Goal: Contribute content

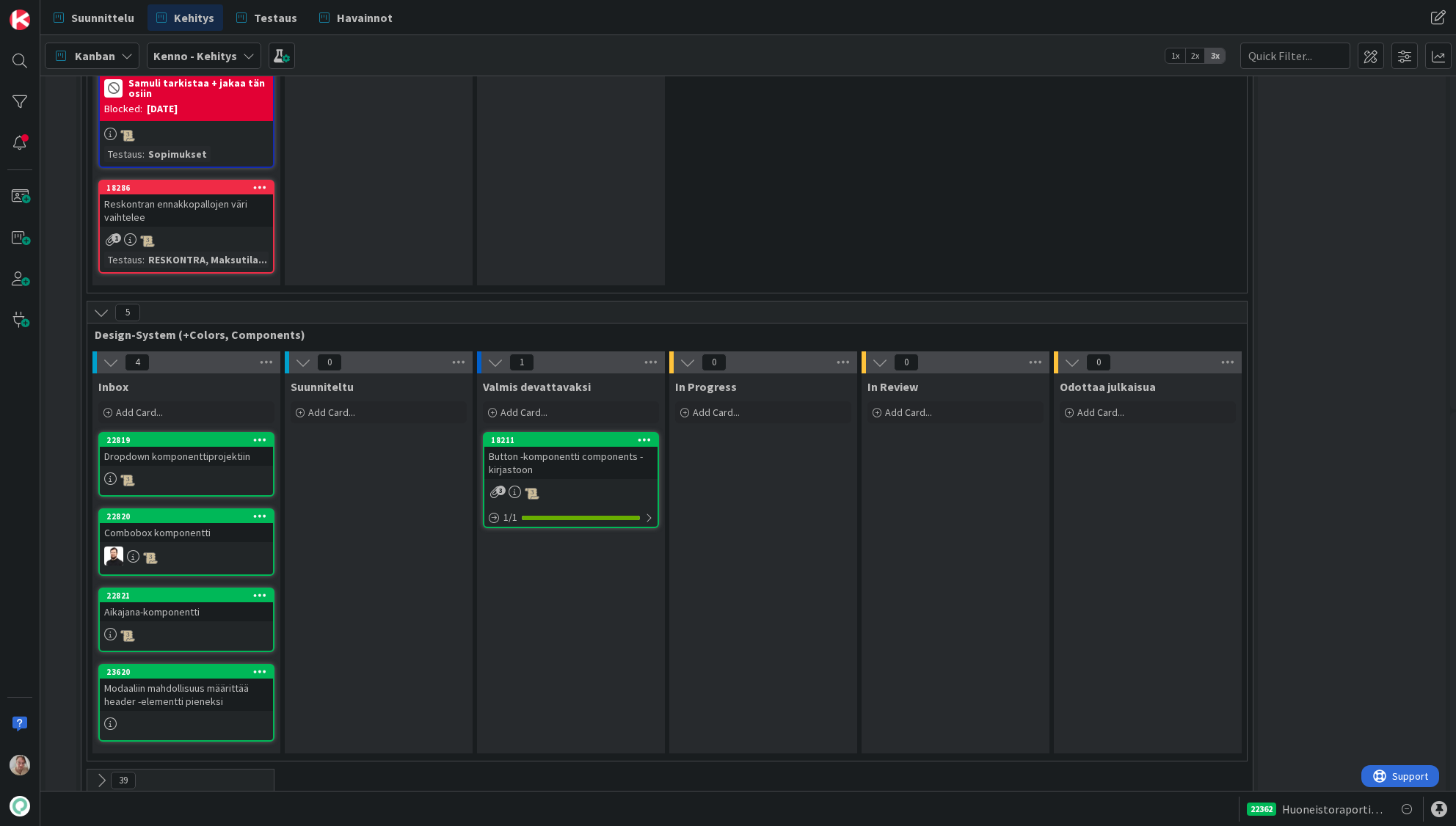
scroll to position [6428, 0]
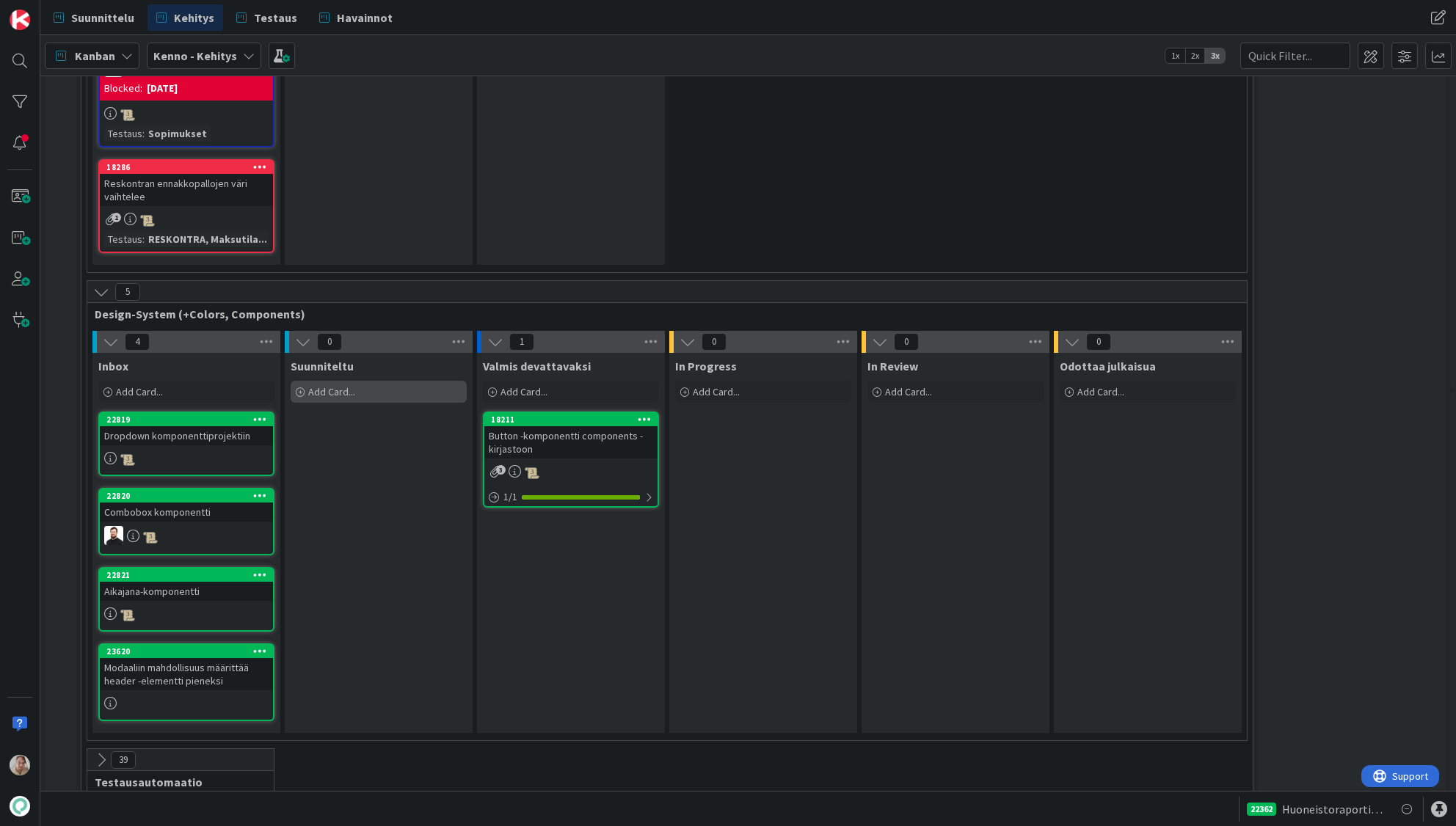
click at [338, 381] on div "Add Card..." at bounding box center [379, 392] width 176 height 22
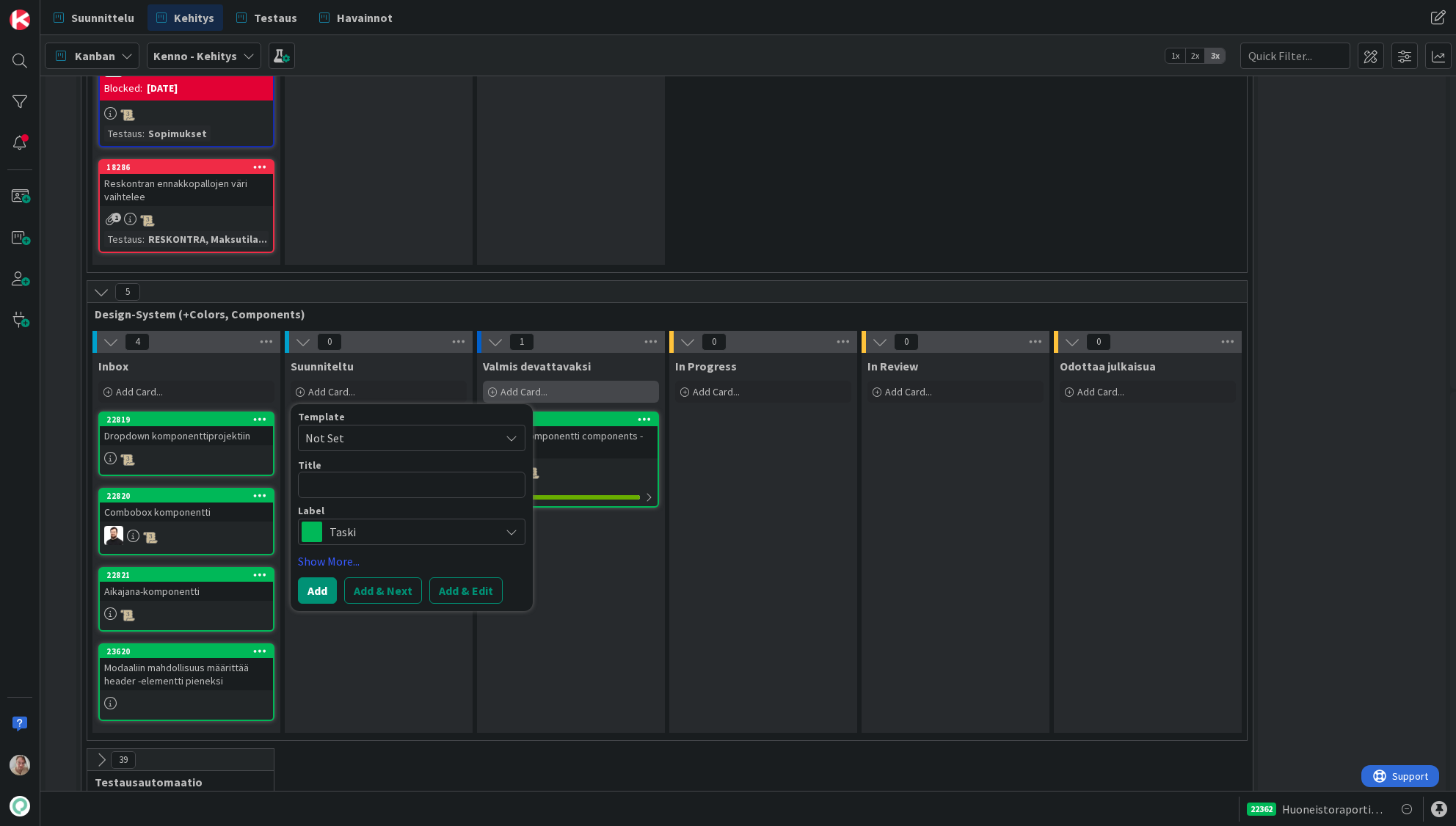
click at [556, 381] on div "Add Card..." at bounding box center [571, 392] width 176 height 22
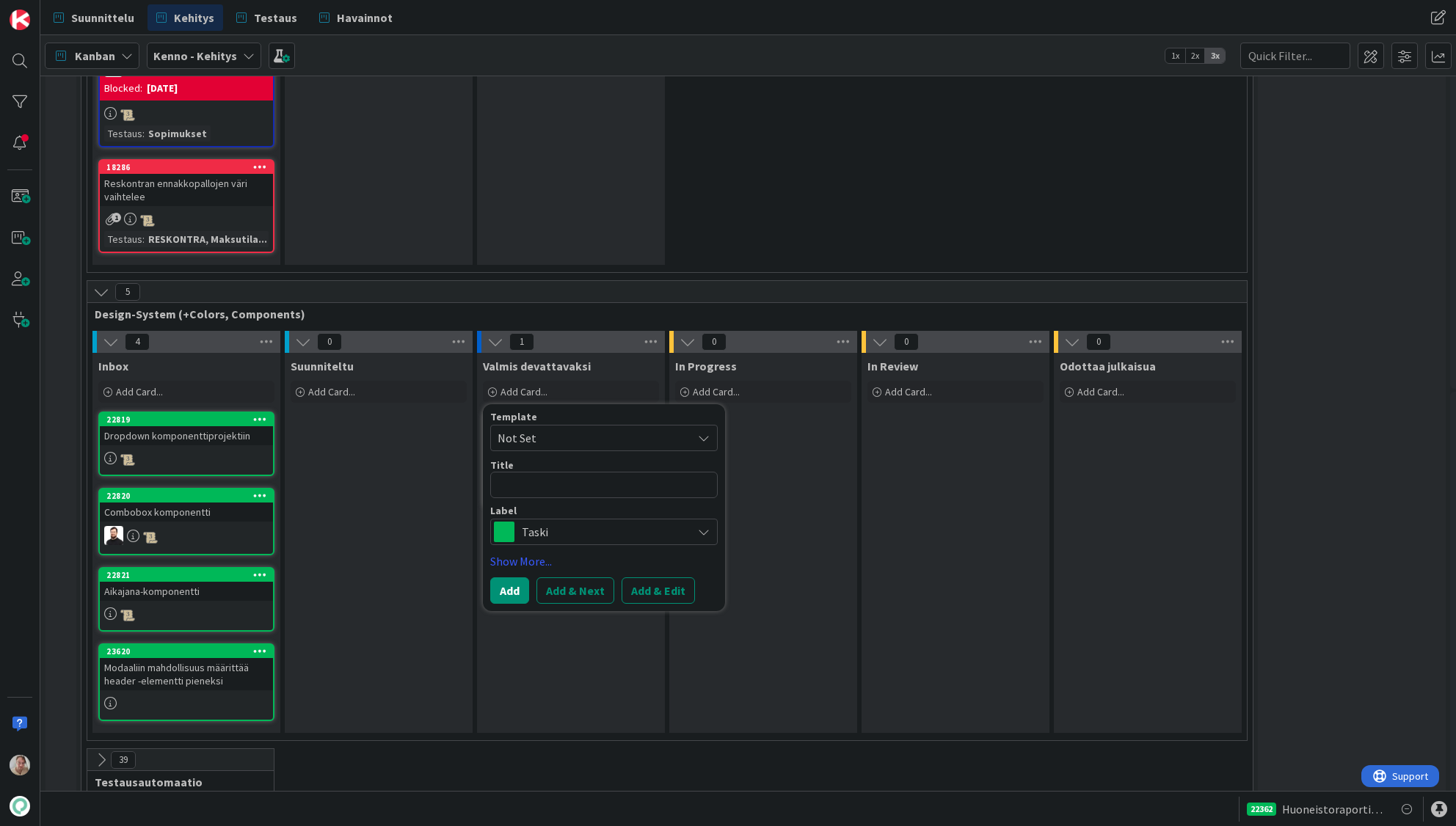
click at [530, 471] on textarea at bounding box center [604, 484] width 227 height 26
type textarea "x"
type textarea "M"
type textarea "x"
type textarea "Mu"
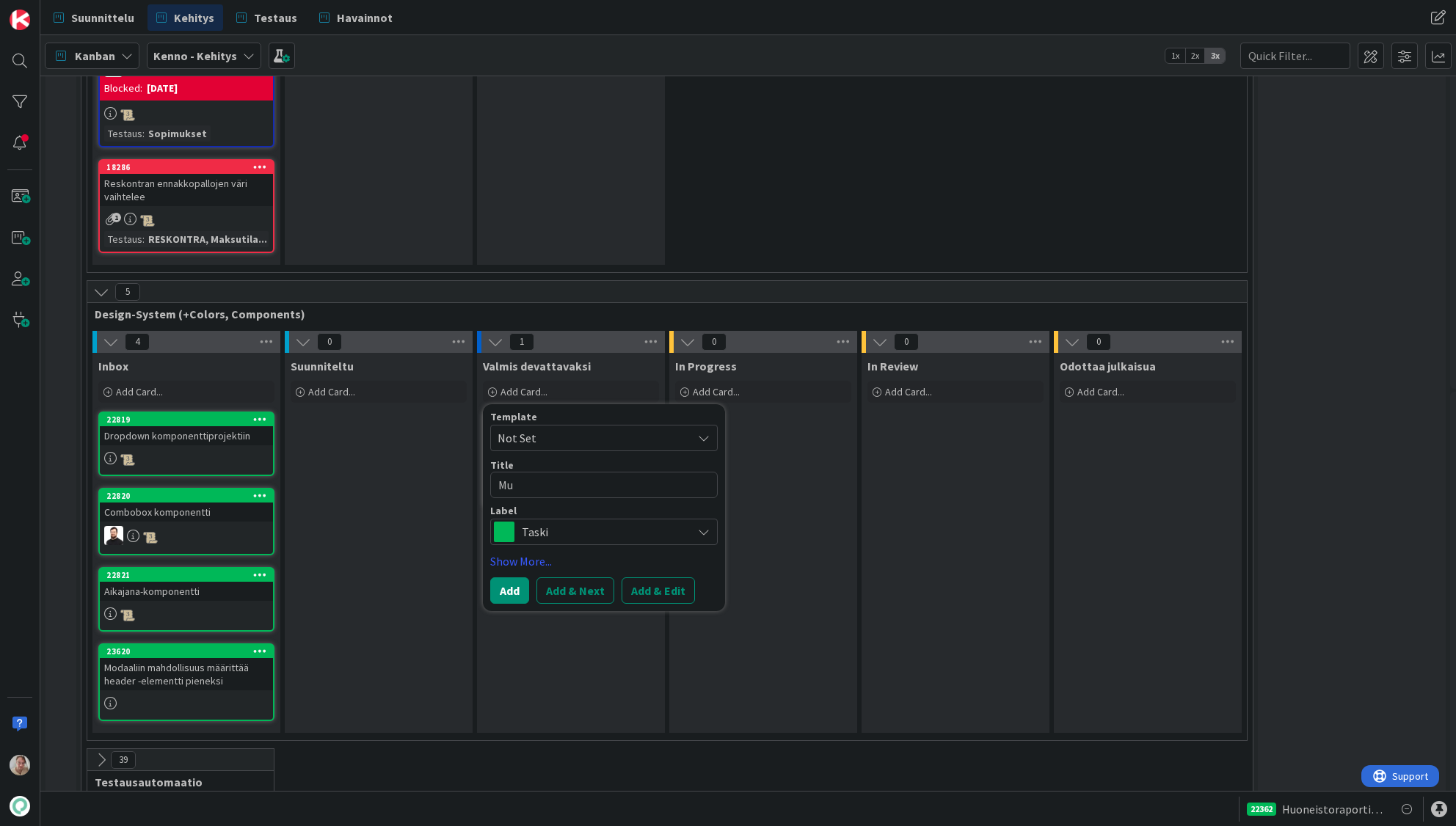
type textarea "x"
type textarea "Mult"
type textarea "x"
type textarea "Multi"
type textarea "x"
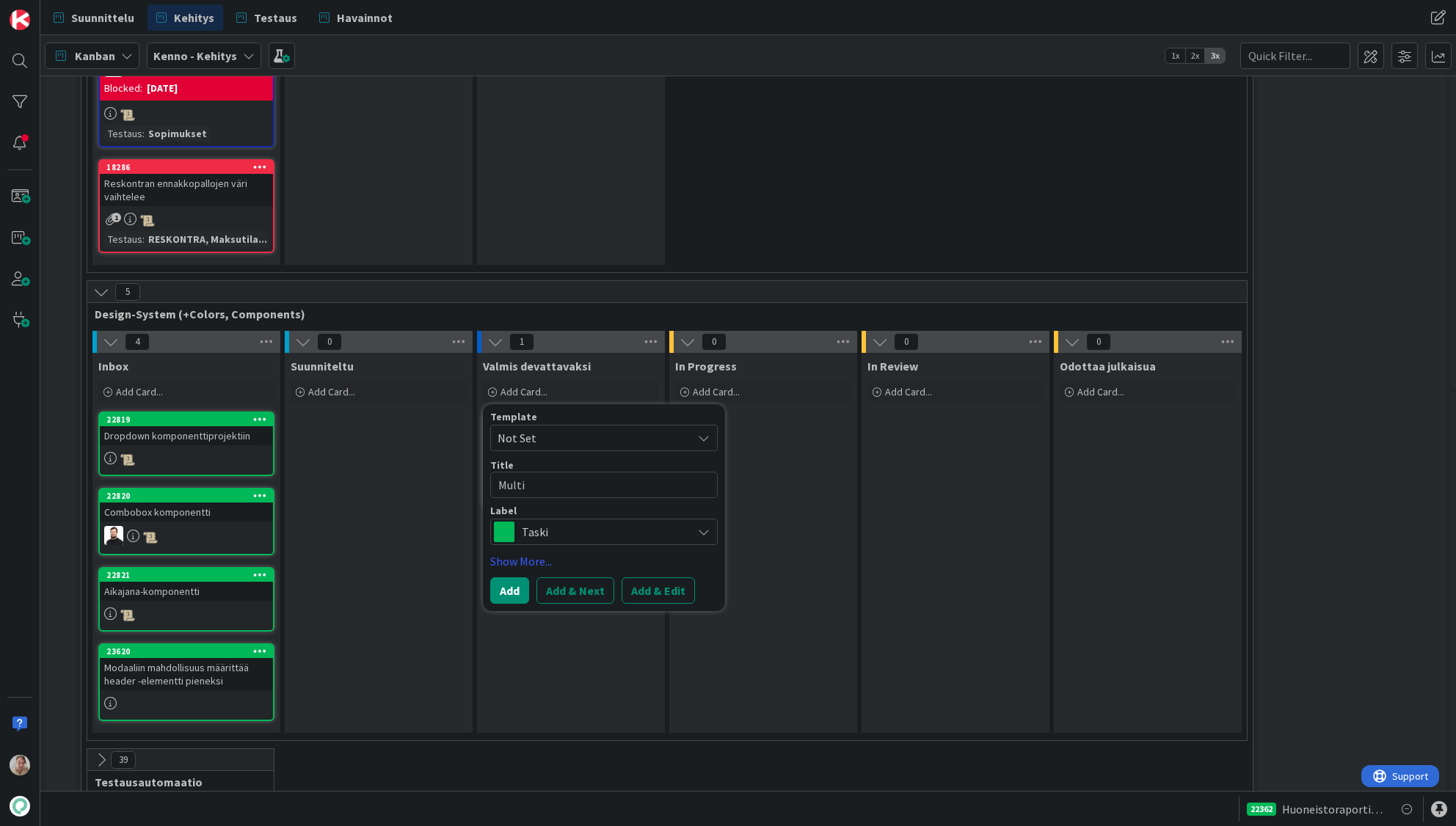
type textarea "Multi"
type textarea "x"
type textarea "MultiS"
type textarea "x"
type textarea "MultiSe"
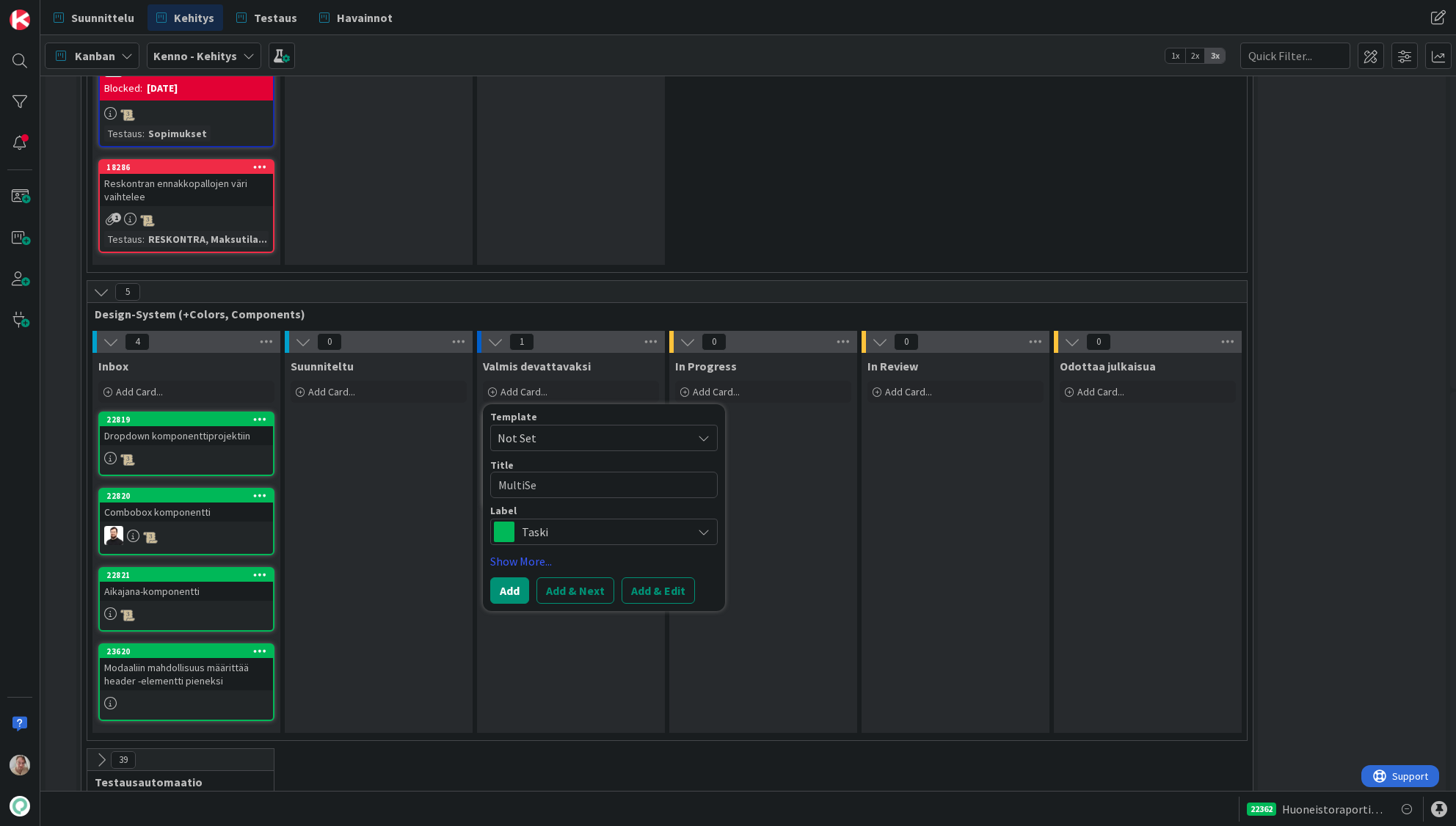
type textarea "x"
type textarea "MultiSel"
type textarea "x"
type textarea "MultiSele"
type textarea "x"
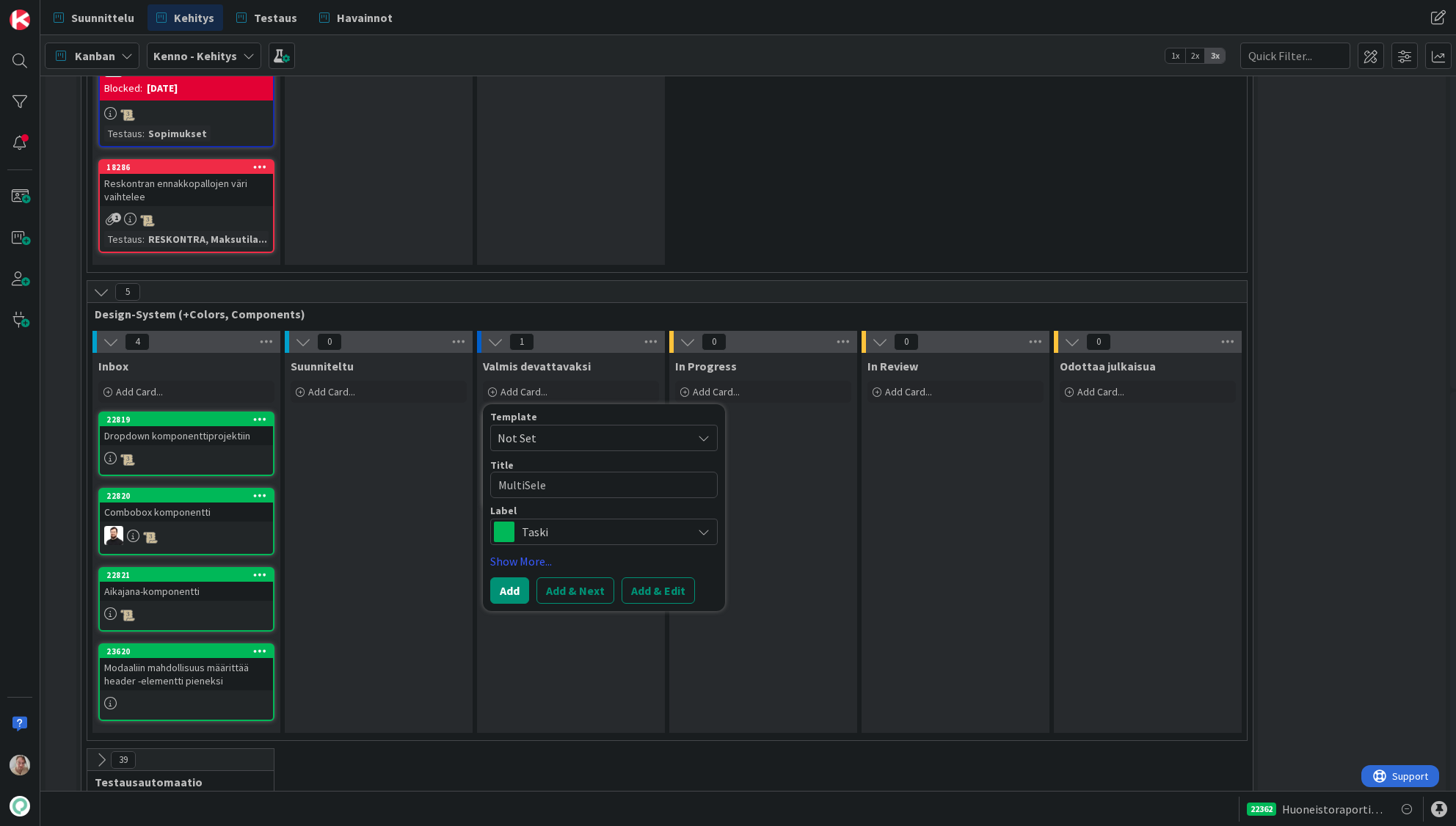
type textarea "MultiSelec"
type textarea "x"
type textarea "MultiSelect"
type textarea "x"
type textarea "MultiSelect"
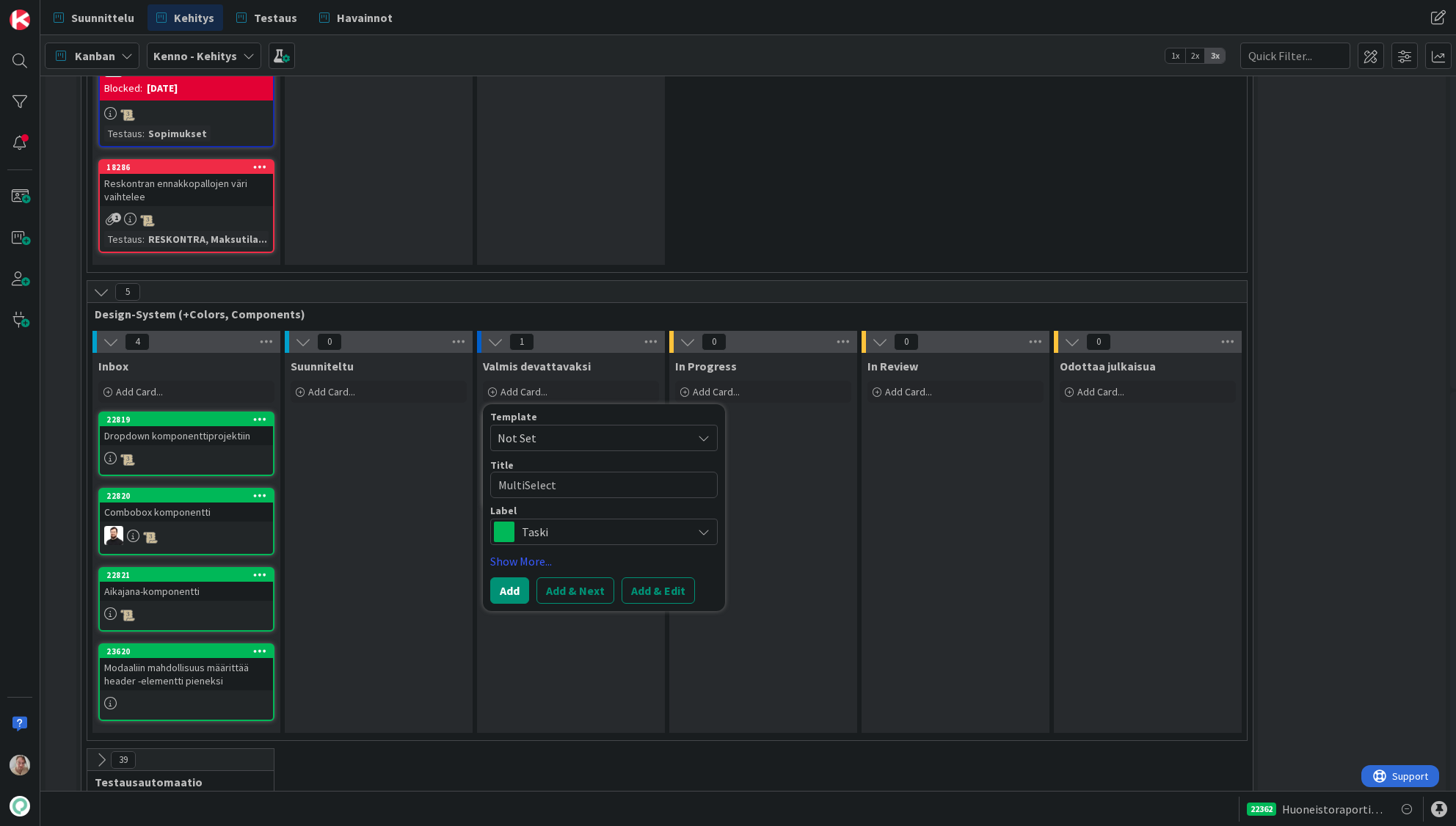
type textarea "x"
type textarea "MultiSelect -"
type textarea "x"
type textarea "MultiSelect -k"
type textarea "x"
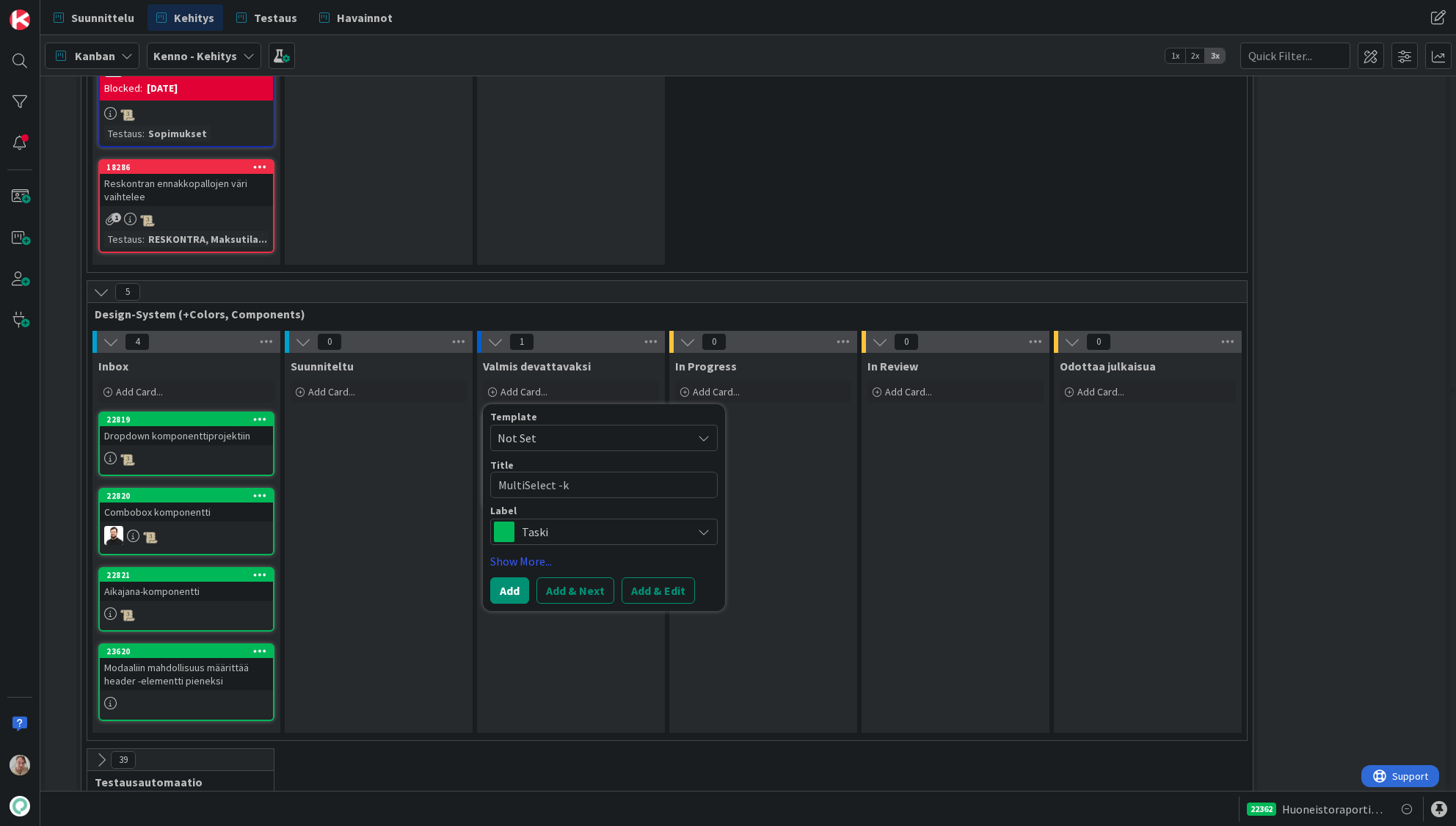
type textarea "MultiSelect -ko"
type textarea "x"
type textarea "MultiSelect -kom"
type textarea "x"
type textarea "MultiSelect -komp"
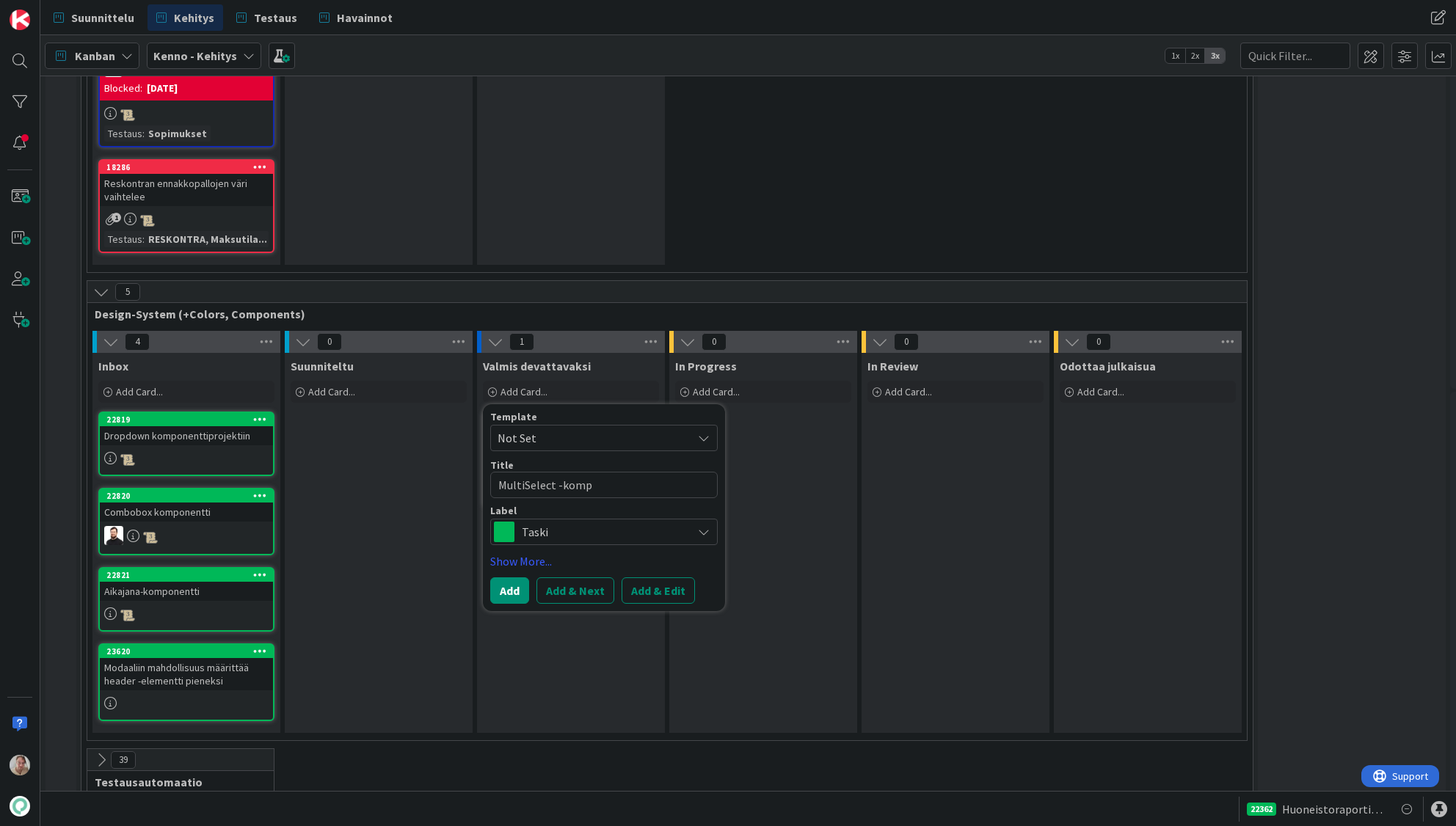
type textarea "x"
type textarea "MultiSelect -kompo"
type textarea "x"
type textarea "MultiSelect -kompon"
type textarea "x"
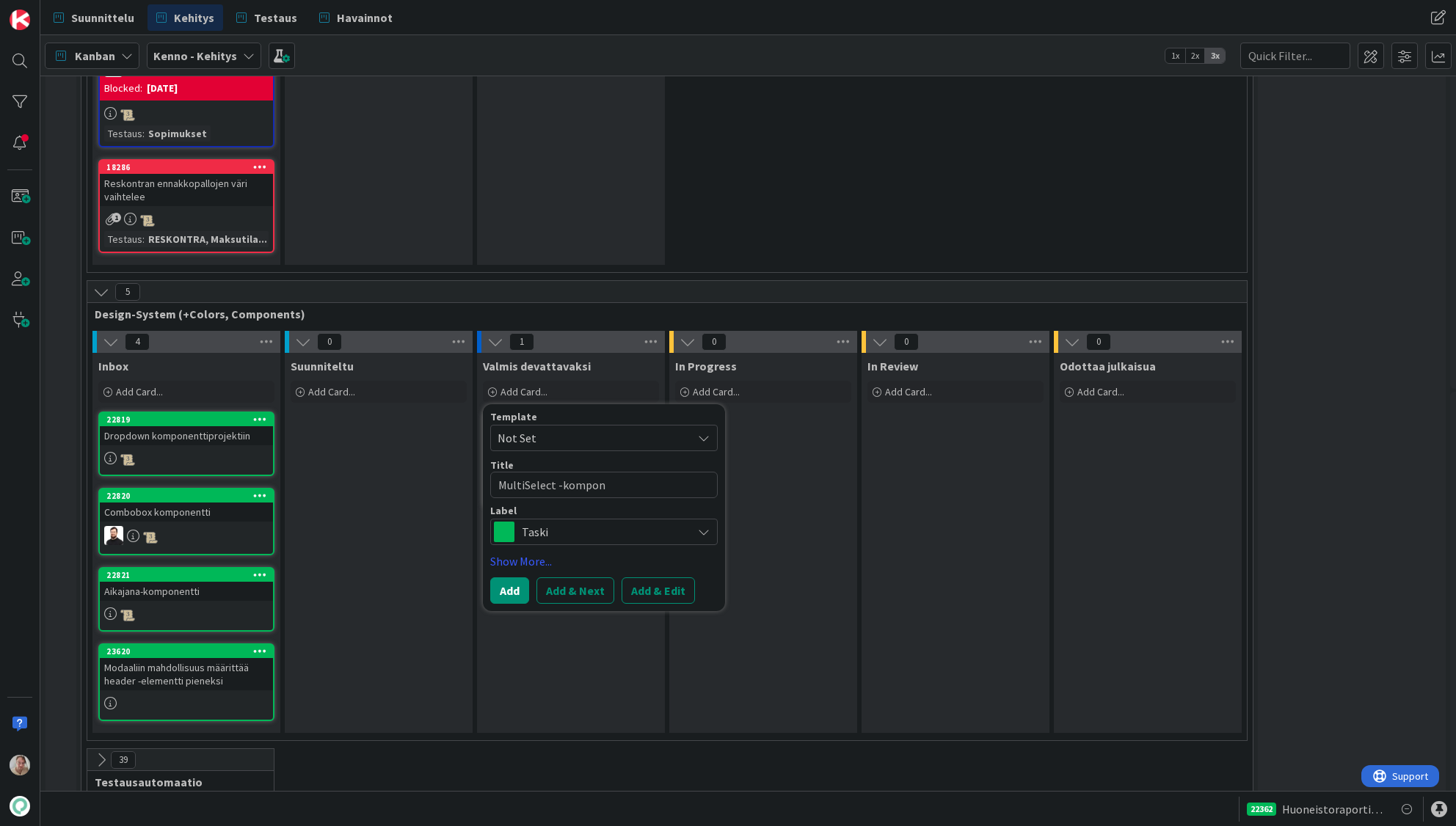
type textarea "MultiSelect -kompone"
type textarea "x"
type textarea "MultiSelect -komponen"
type textarea "x"
type textarea "MultiSelect -komponent"
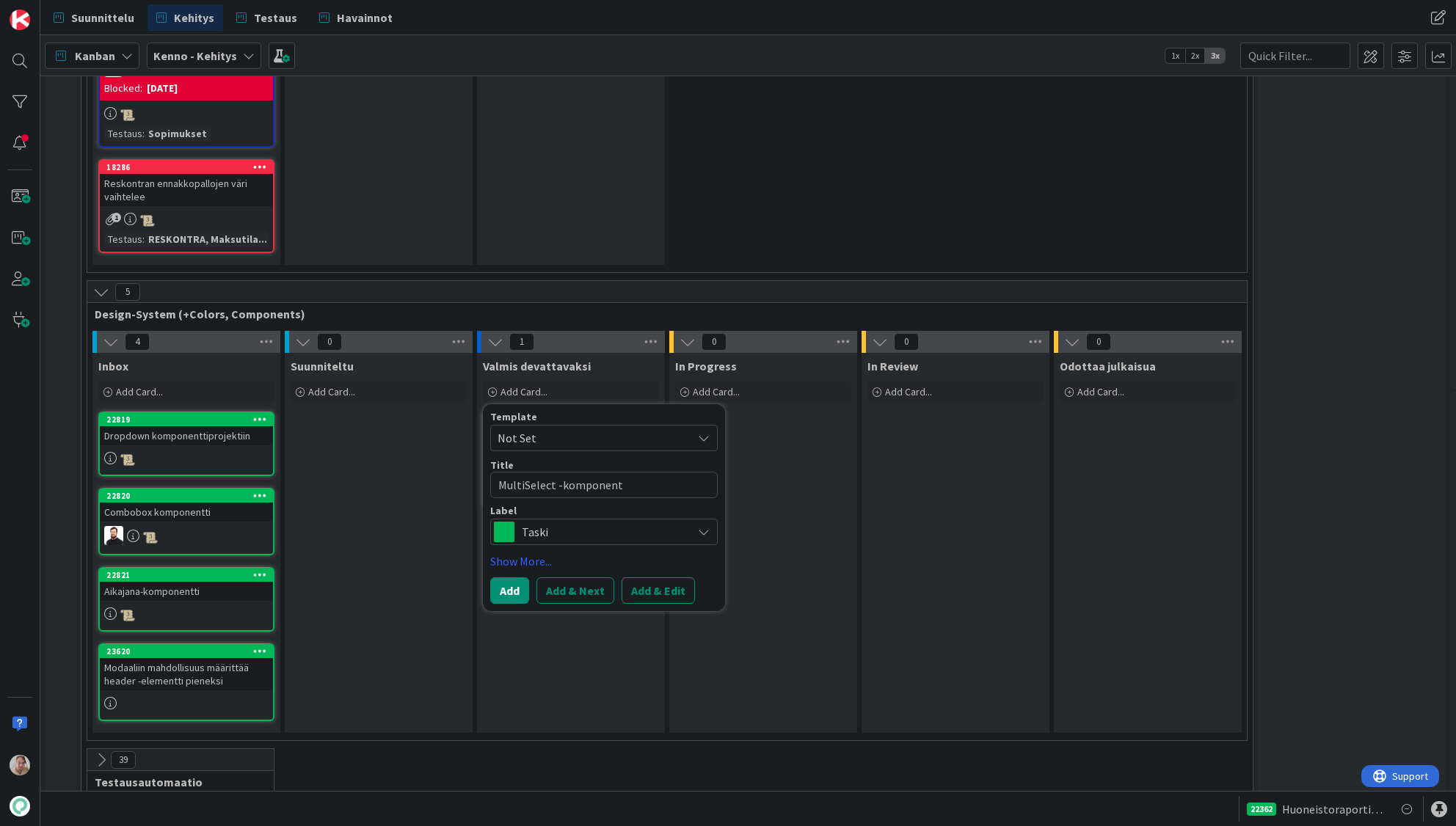
type textarea "x"
type textarea "MultiSelect -komponentt"
type textarea "x"
type textarea "MultiSelect -komponentti"
type textarea "x"
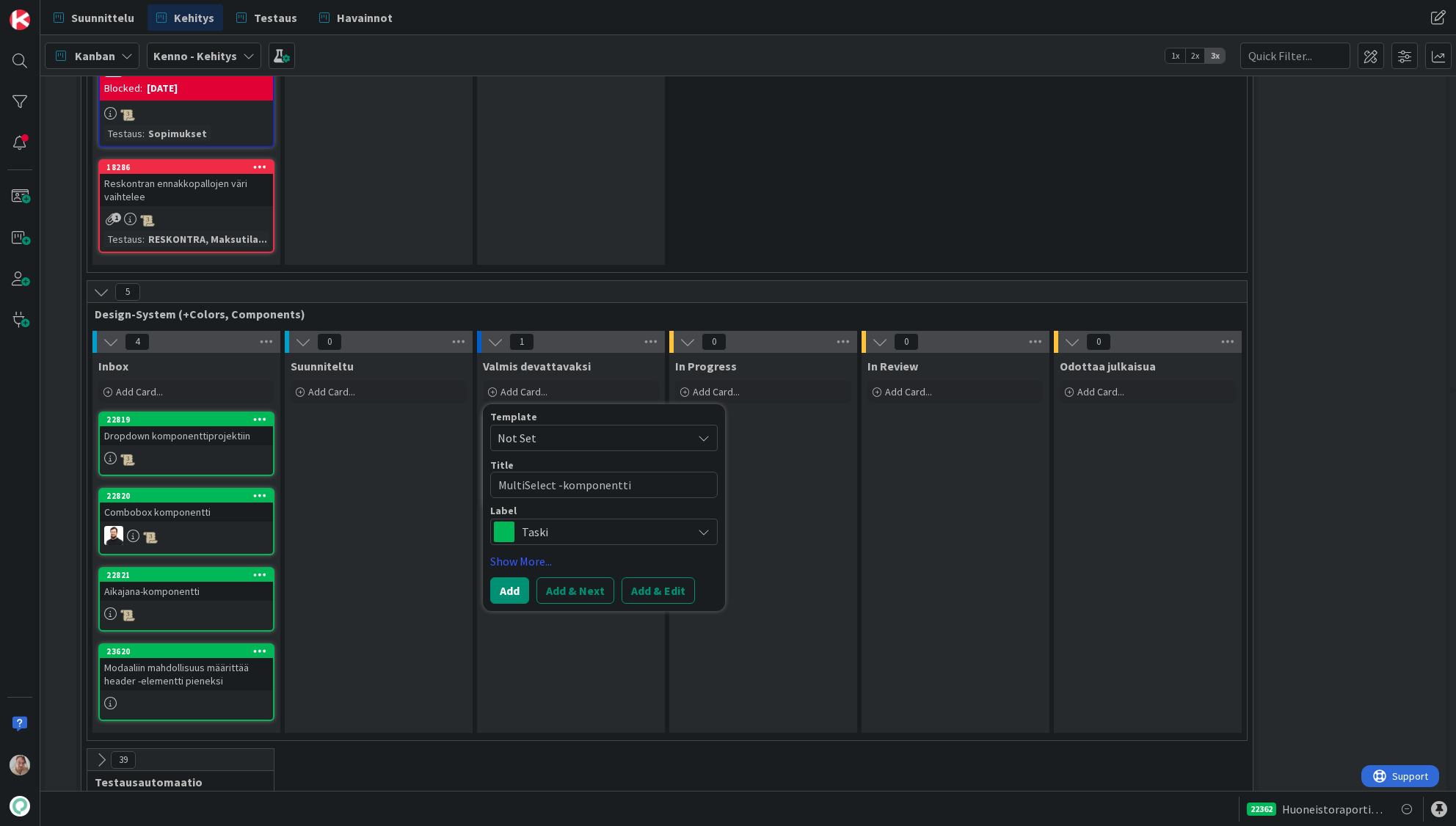
type textarea "MultiSelect -komponenttii"
type textarea "x"
type textarea "MultiSelect -komponenttiin"
type textarea "x"
type textarea "MultiSelect -komponenttiin"
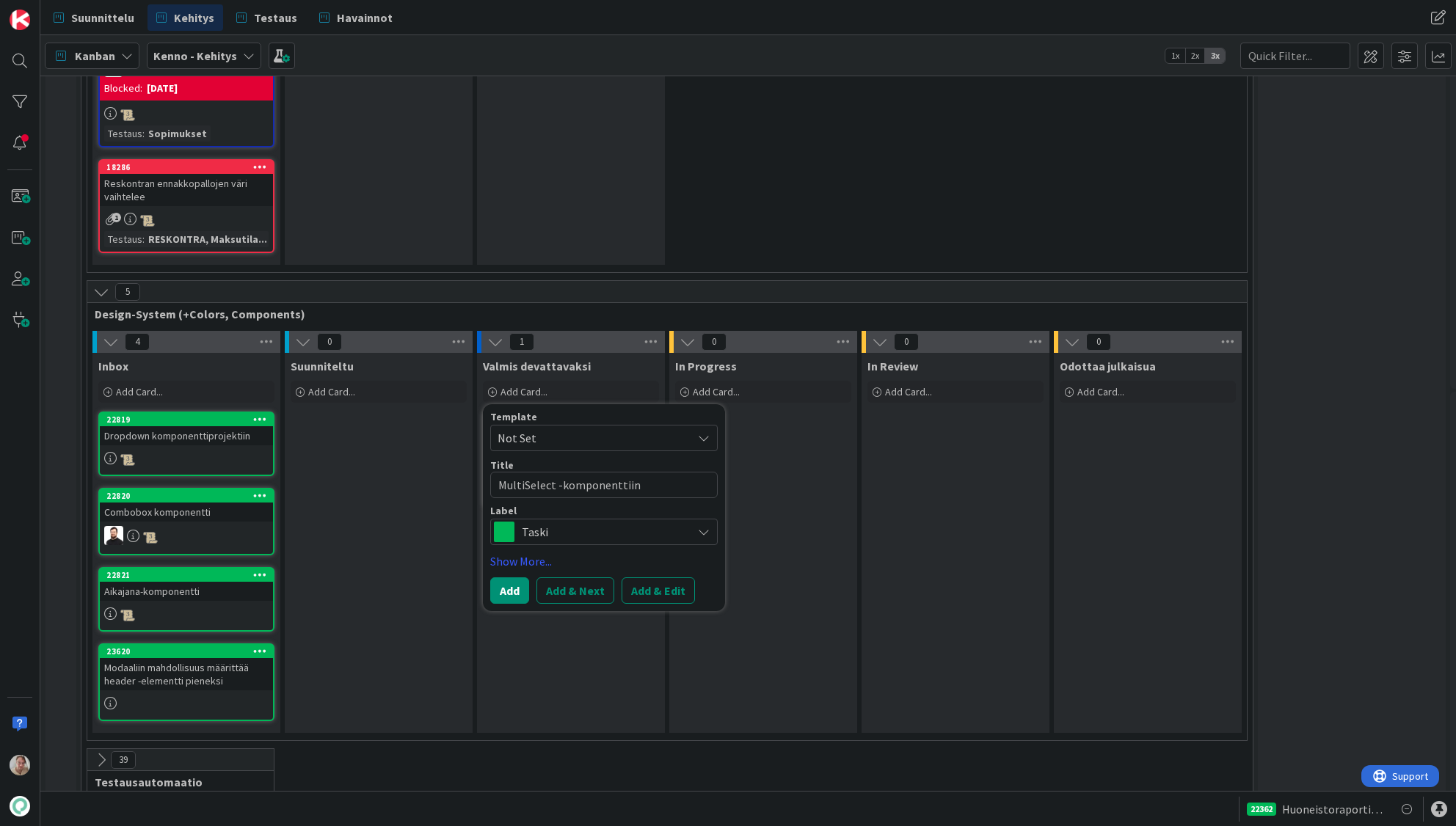
type textarea "x"
type textarea "MultiSelect -komponenttiin m"
type textarea "x"
type textarea "MultiSelect -komponenttiin ma"
type textarea "x"
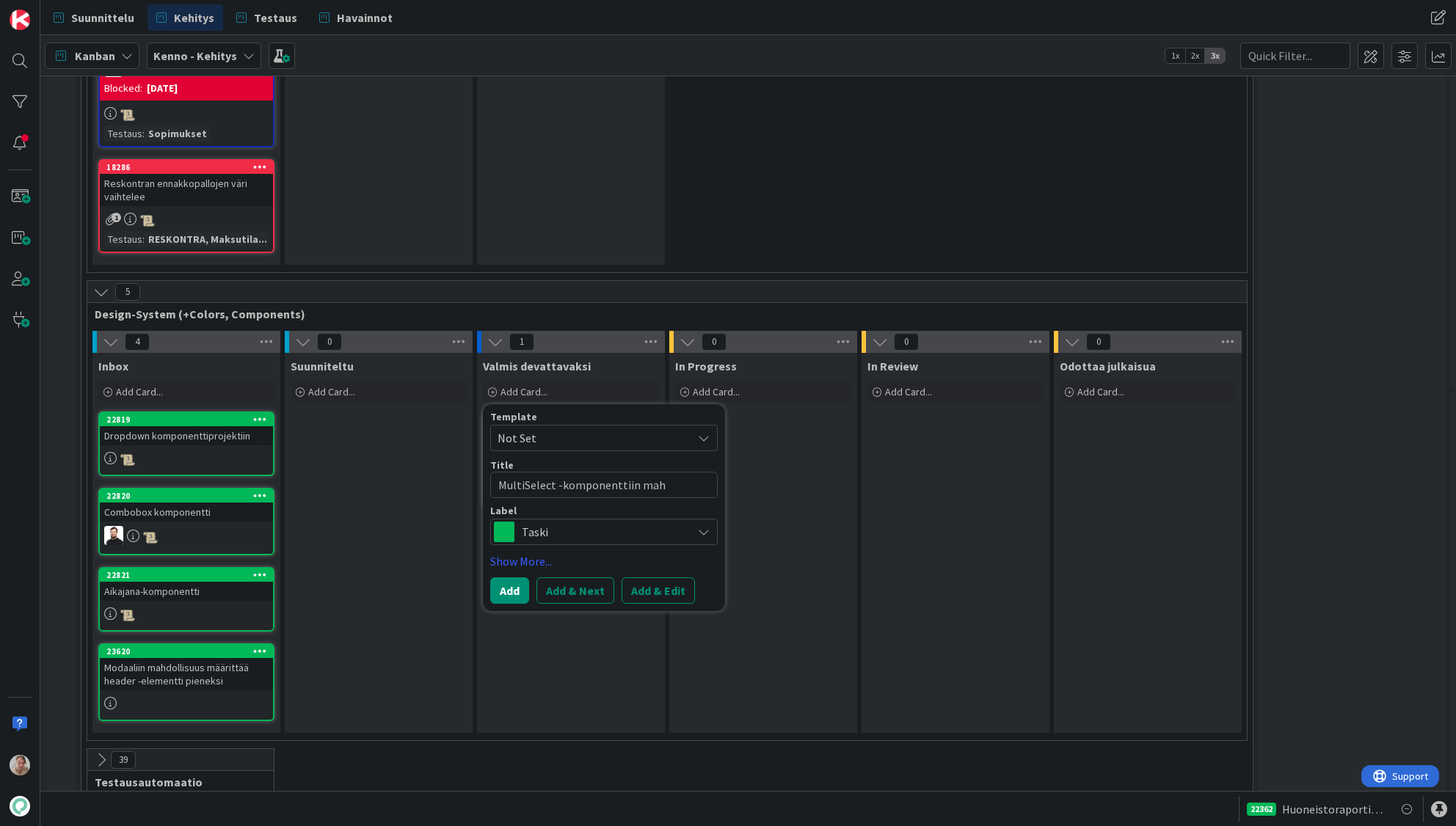
type textarea "MultiSelect -komponenttiin mahd"
type textarea "x"
type textarea "MultiSelect -komponenttiin mahdo"
type textarea "x"
type textarea "MultiSelect -komponenttiin mahdol"
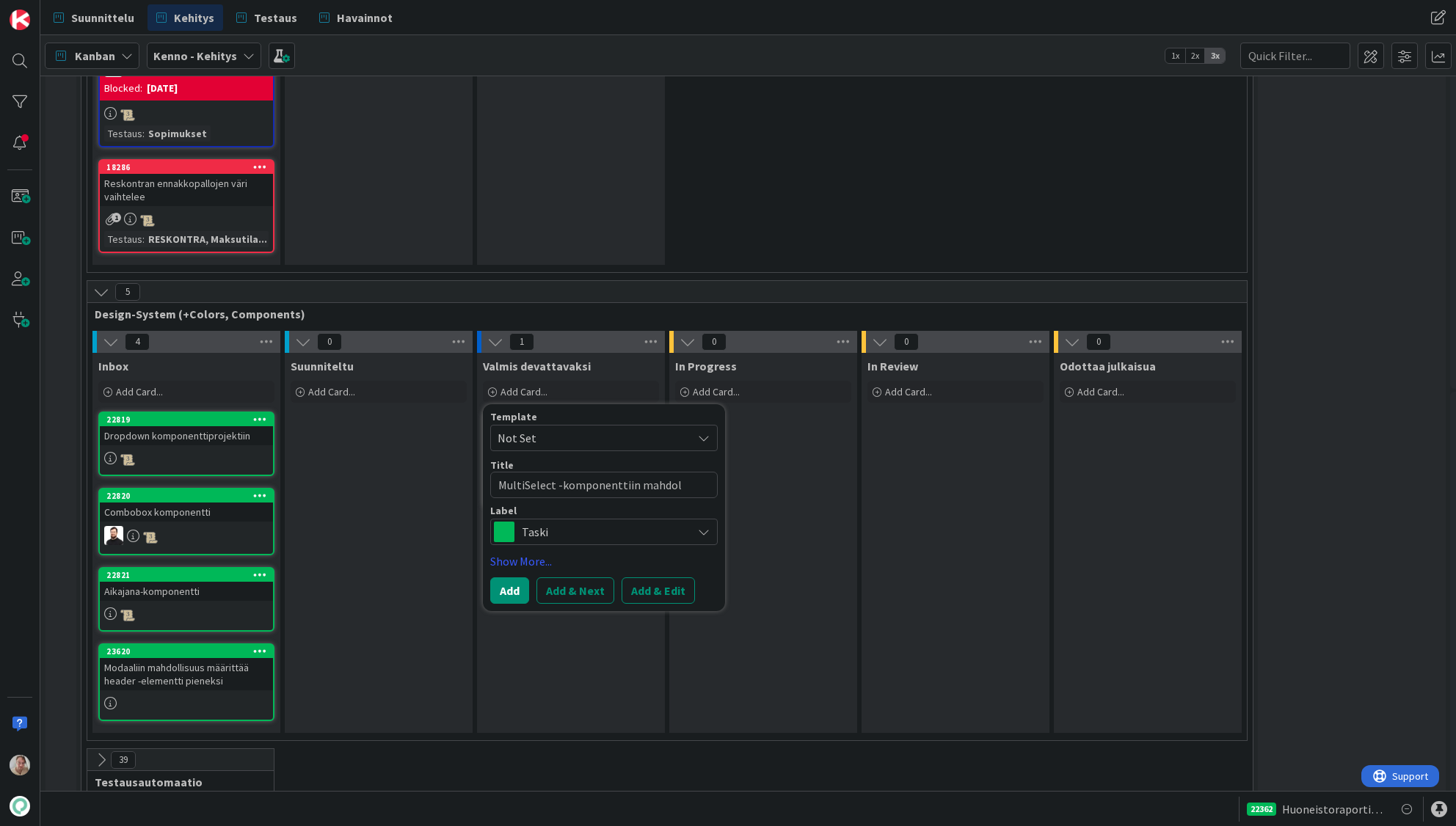
type textarea "x"
type textarea "MultiSelect -komponenttiin mahdoll"
type textarea "x"
type textarea "MultiSelect -komponenttiin mahdolli"
type textarea "x"
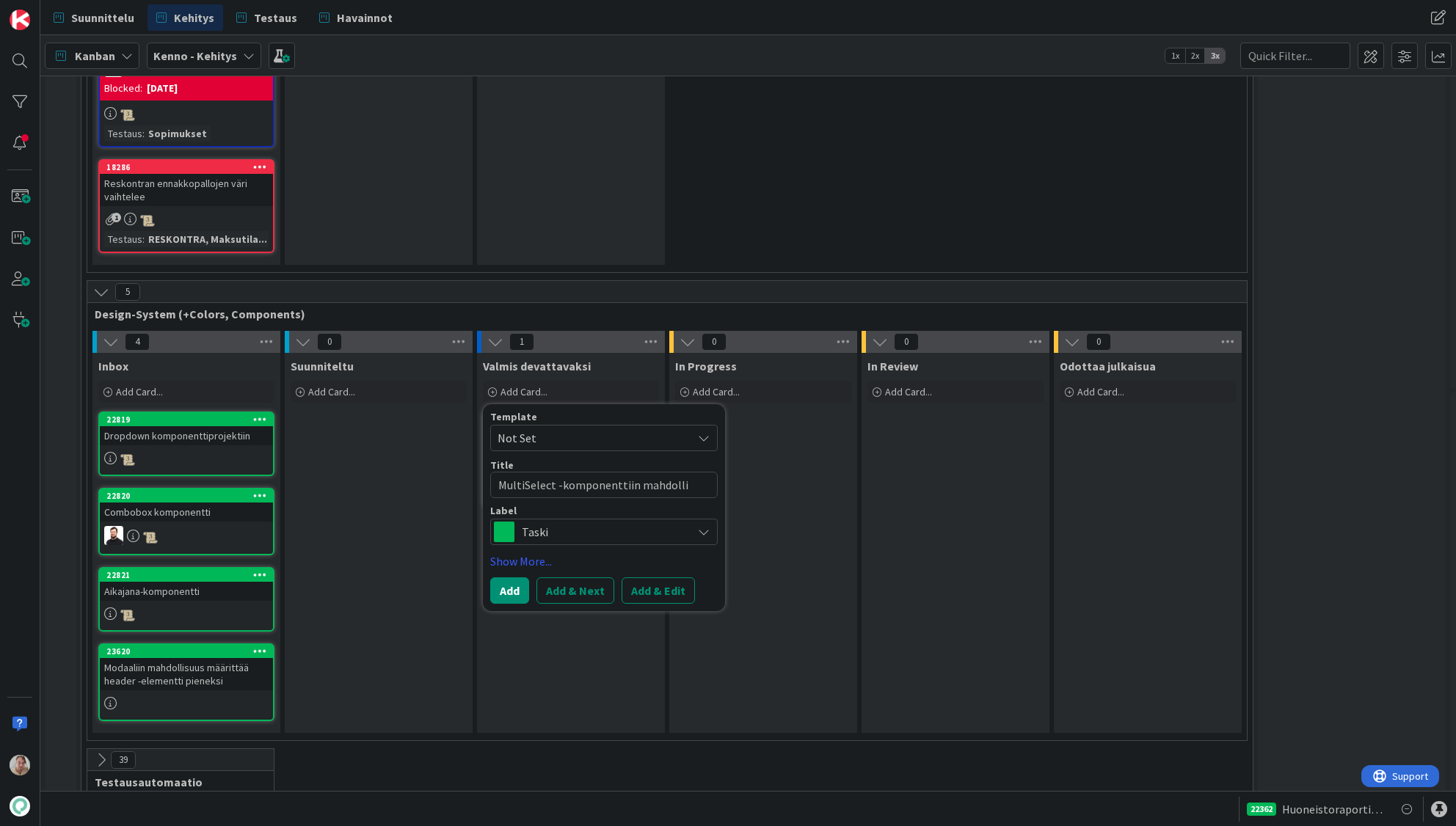
type textarea "MultiSelect -komponenttiin mahdollis"
type textarea "x"
type textarea "MultiSelect -komponenttiin mahdollisu"
type textarea "x"
type textarea "MultiSelect -komponenttiin mahdollisuus"
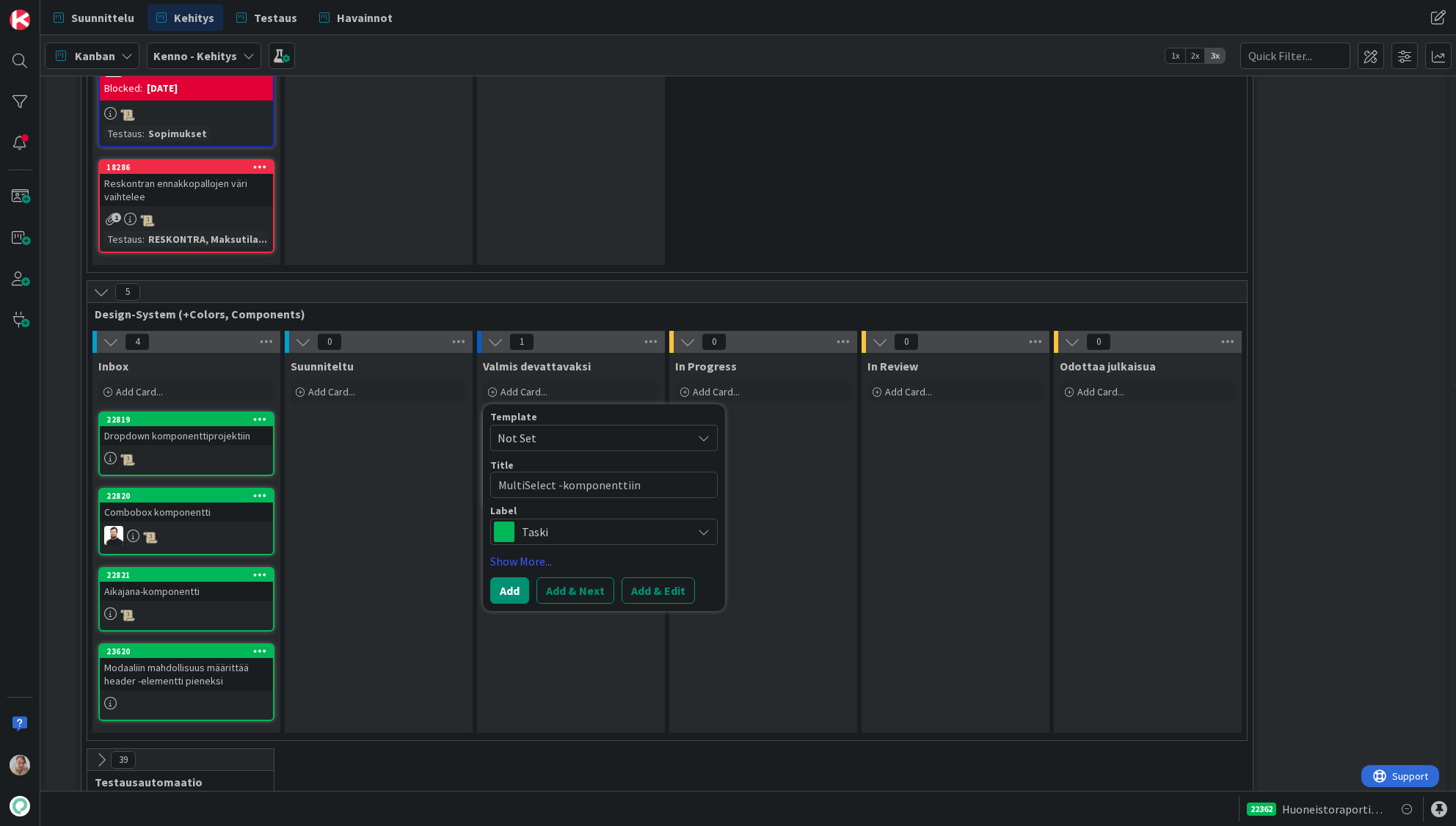
type textarea "x"
type textarea "MultiSelect -komponenttiin mahdollisuus"
type textarea "x"
type textarea "MultiSelect -komponenttiin mahdollisuus pi"
type textarea "x"
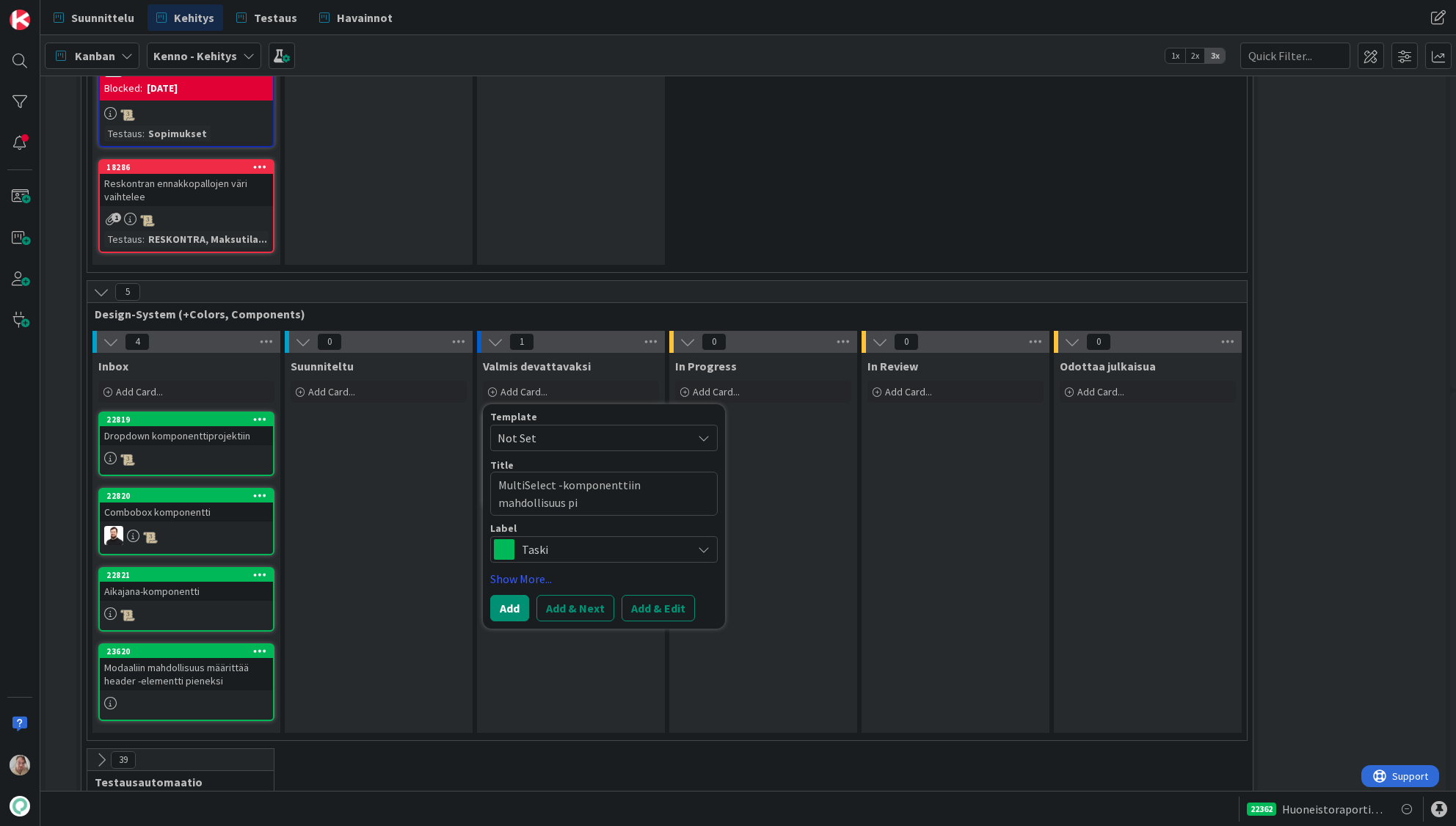
type textarea "MultiSelect -komponenttiin mahdollisuus pii"
type textarea "x"
type textarea "MultiSelect -komponenttiin mahdollisuus piil"
type textarea "x"
type textarea "MultiSelect -komponenttiin mahdollisuus piilot"
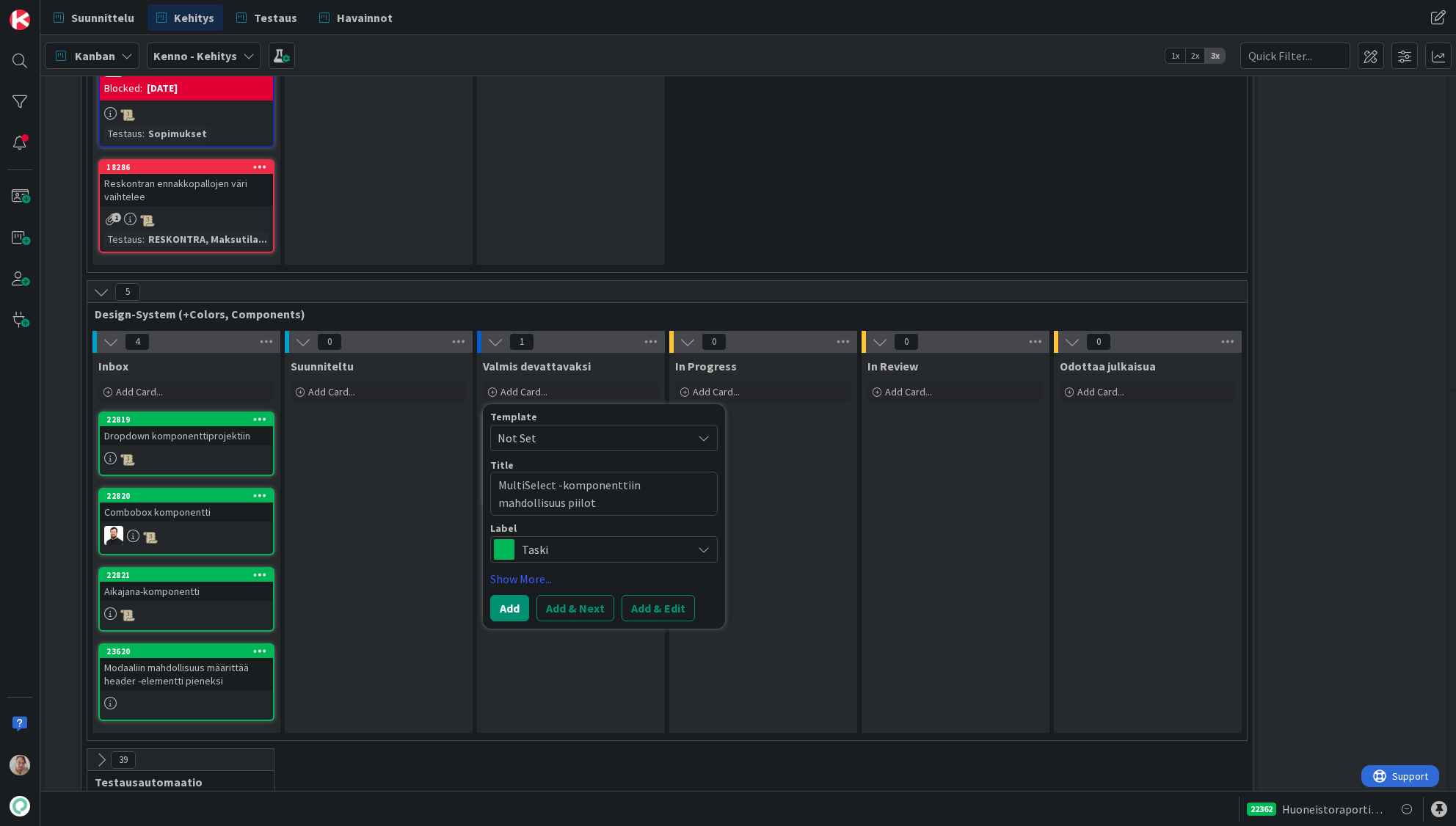
type textarea "x"
type textarea "MultiSelect -komponenttiin mahdollisuus piilott"
type textarea "x"
type textarea "MultiSelect -komponenttiin mahdollisuus piilotta"
type textarea "x"
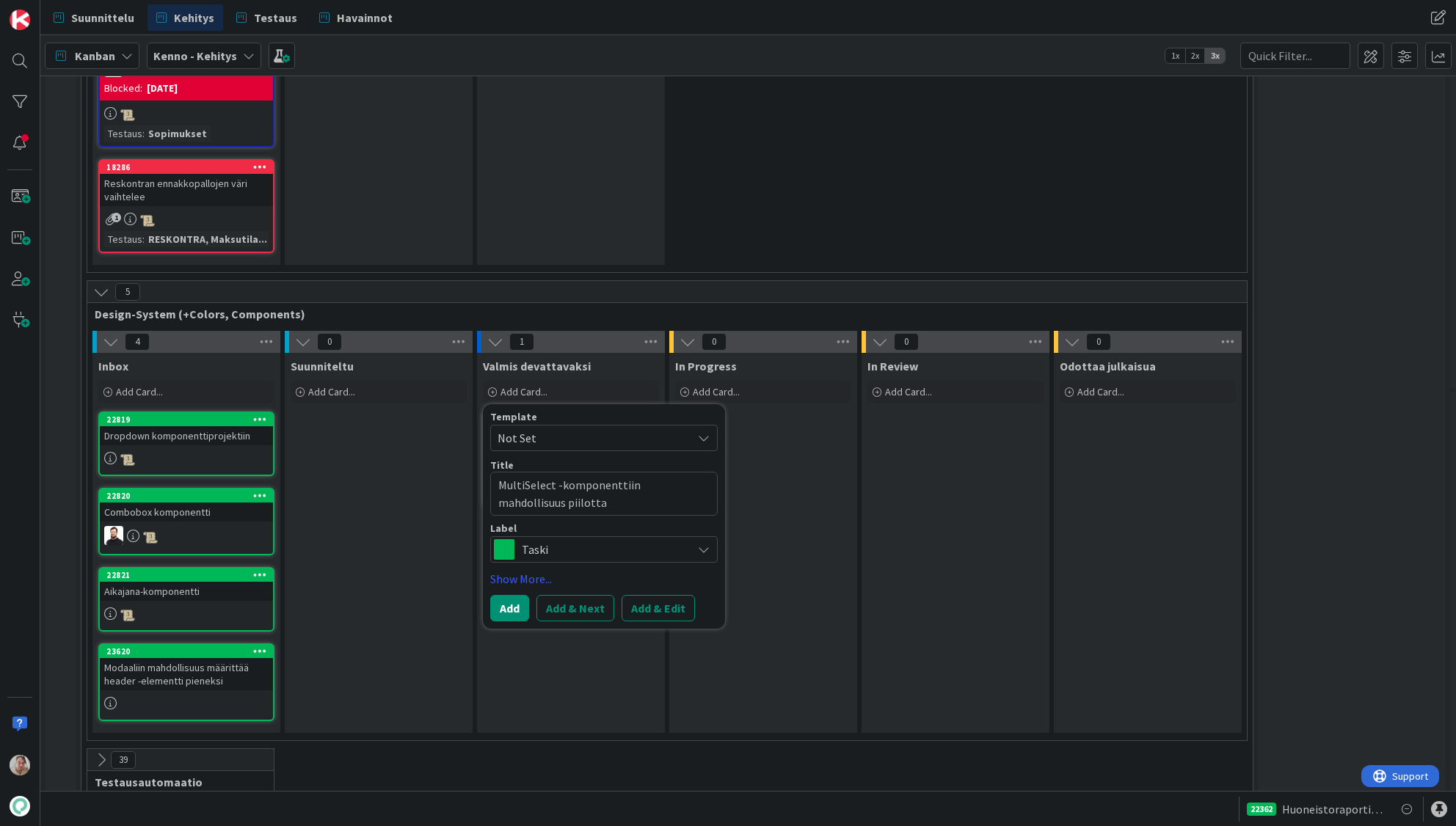
type textarea "MultiSelect -komponenttiin mahdollisuus piilottaa"
type textarea "x"
type textarea "MultiSelect -komponenttiin mahdollisuus piilottaa v"
type textarea "x"
type textarea "MultiSelect -komponenttiin mahdollisuus piilottaa va"
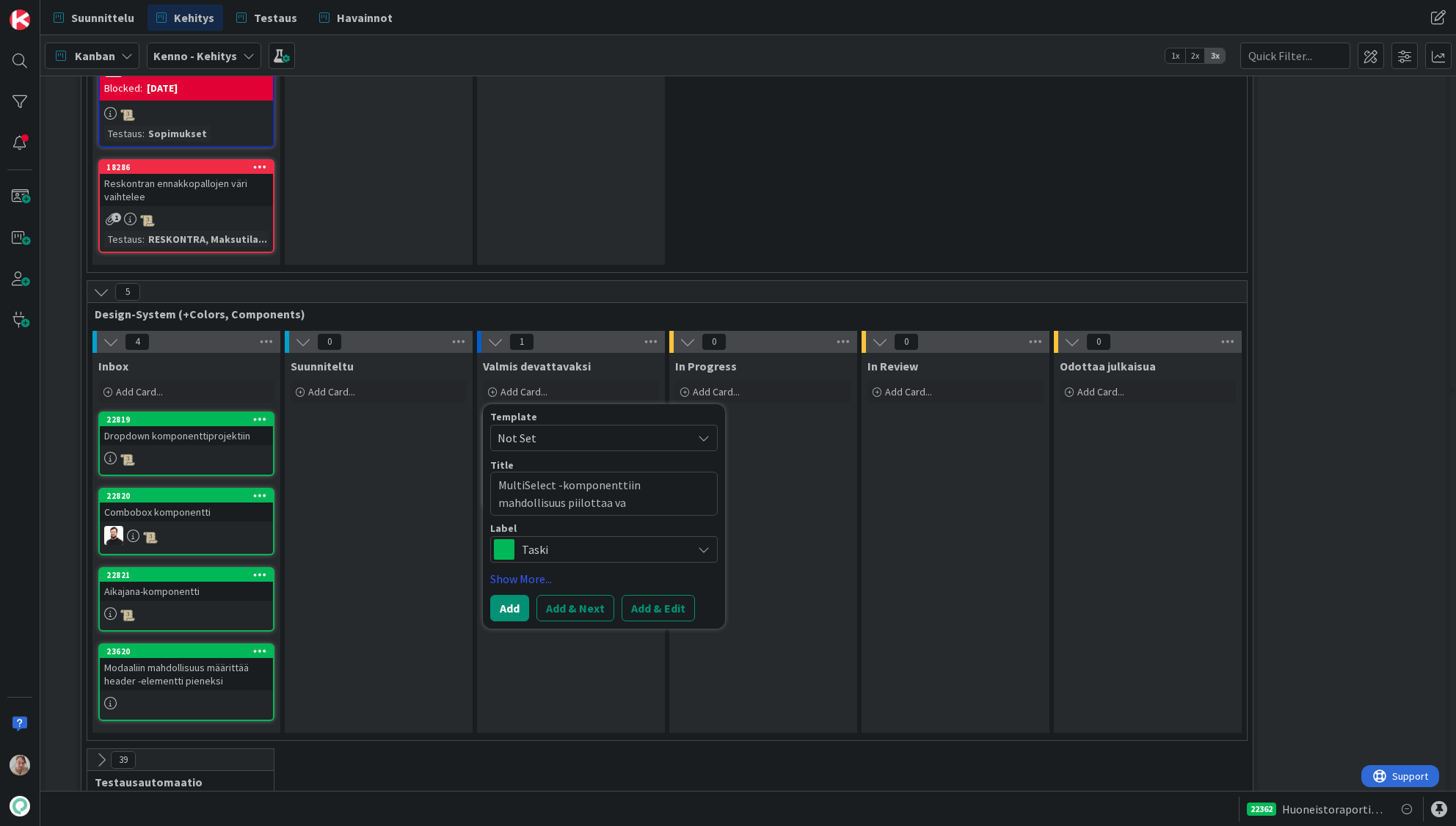
type textarea "x"
type textarea "MultiSelect -komponenttiin mahdollisuus piilottaa val"
type textarea "x"
type textarea "MultiSelect -komponenttiin mahdollisuus piilottaa vali"
type textarea "x"
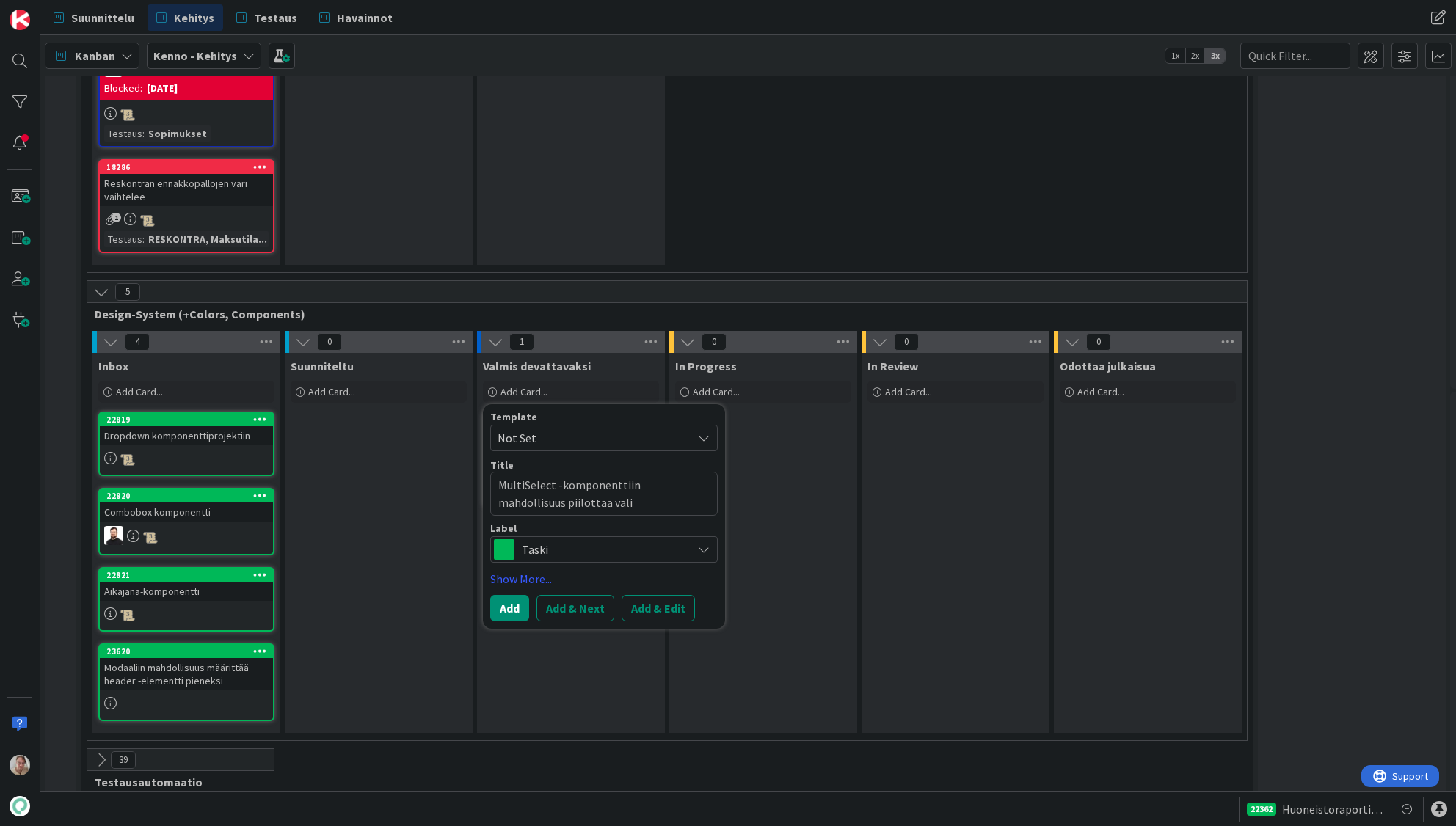
type textarea "MultiSelect -komponenttiin mahdollisuus piilottaa valit"
type textarea "x"
type textarea "MultiSelect -komponenttiin mahdollisuus piilottaa valitu"
type textarea "x"
type textarea "MultiSelect -komponenttiin mahdollisuus piilottaa valitut"
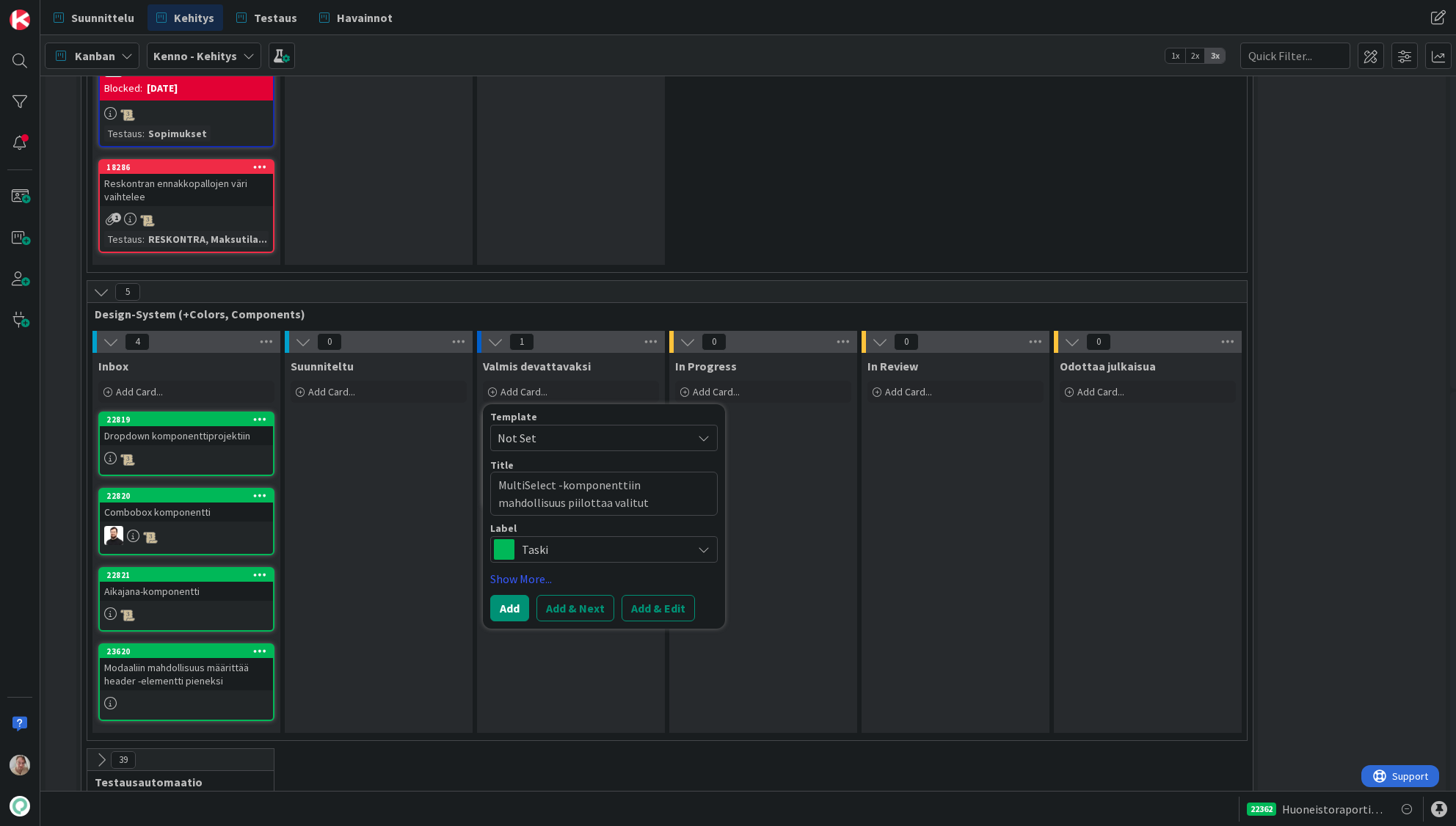
type textarea "x"
type textarea "MultiSelect -komponenttiin mahdollisuus piilottaa valitut t"
type textarea "x"
type textarea "MultiSelect -komponenttiin mahdollisuus piilottaa valitut tä"
type textarea "x"
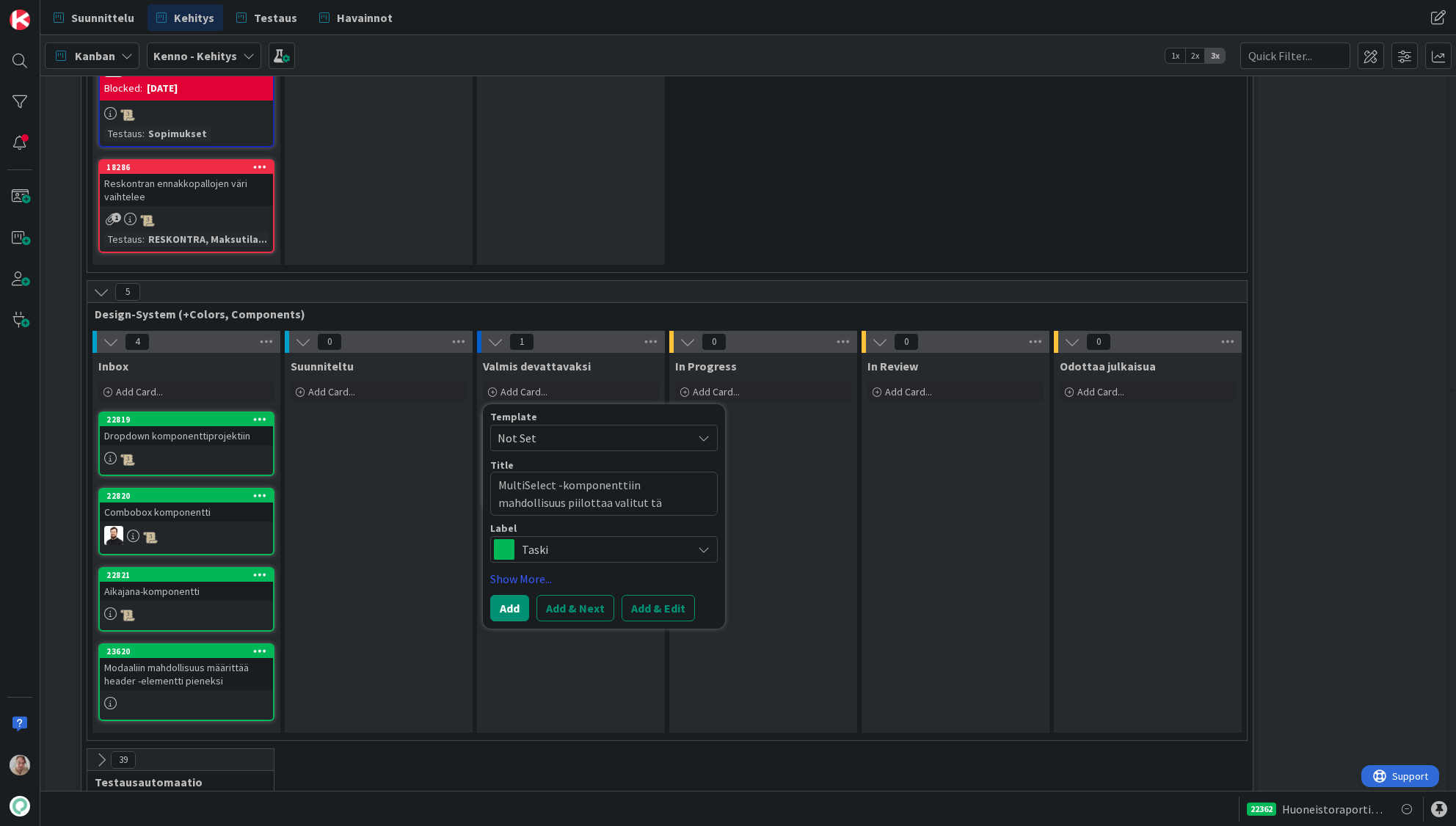
type textarea "MultiSelect -komponenttiin mahdollisuus piilottaa valitut täg"
type textarea "x"
type textarea "MultiSelect -komponenttiin mahdollisuus piilottaa valitut tägi"
type textarea "x"
type textarea "MultiSelect -komponenttiin mahdollisuus piilottaa valitut tägit"
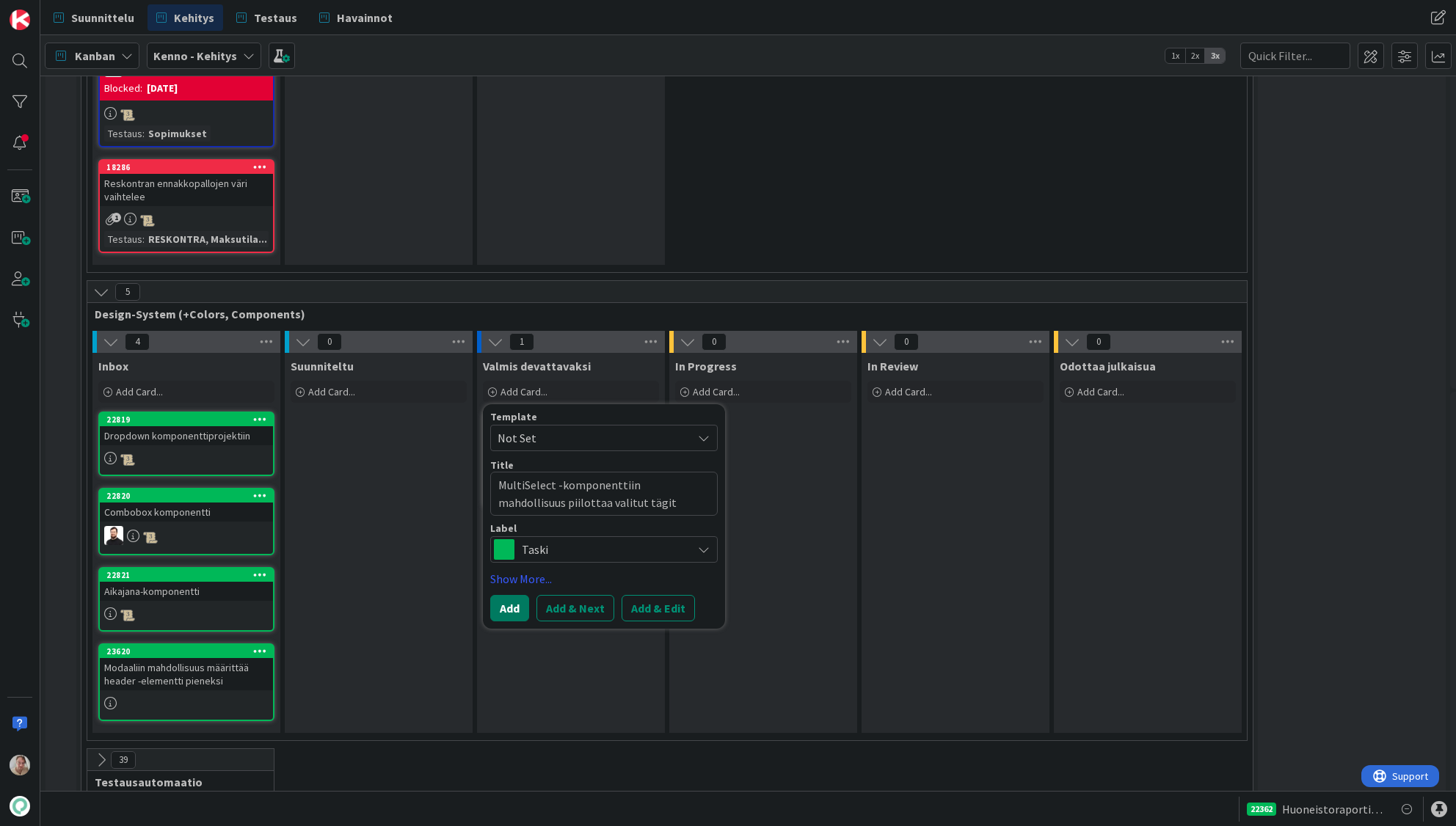
click at [510, 591] on button "Add" at bounding box center [510, 608] width 39 height 26
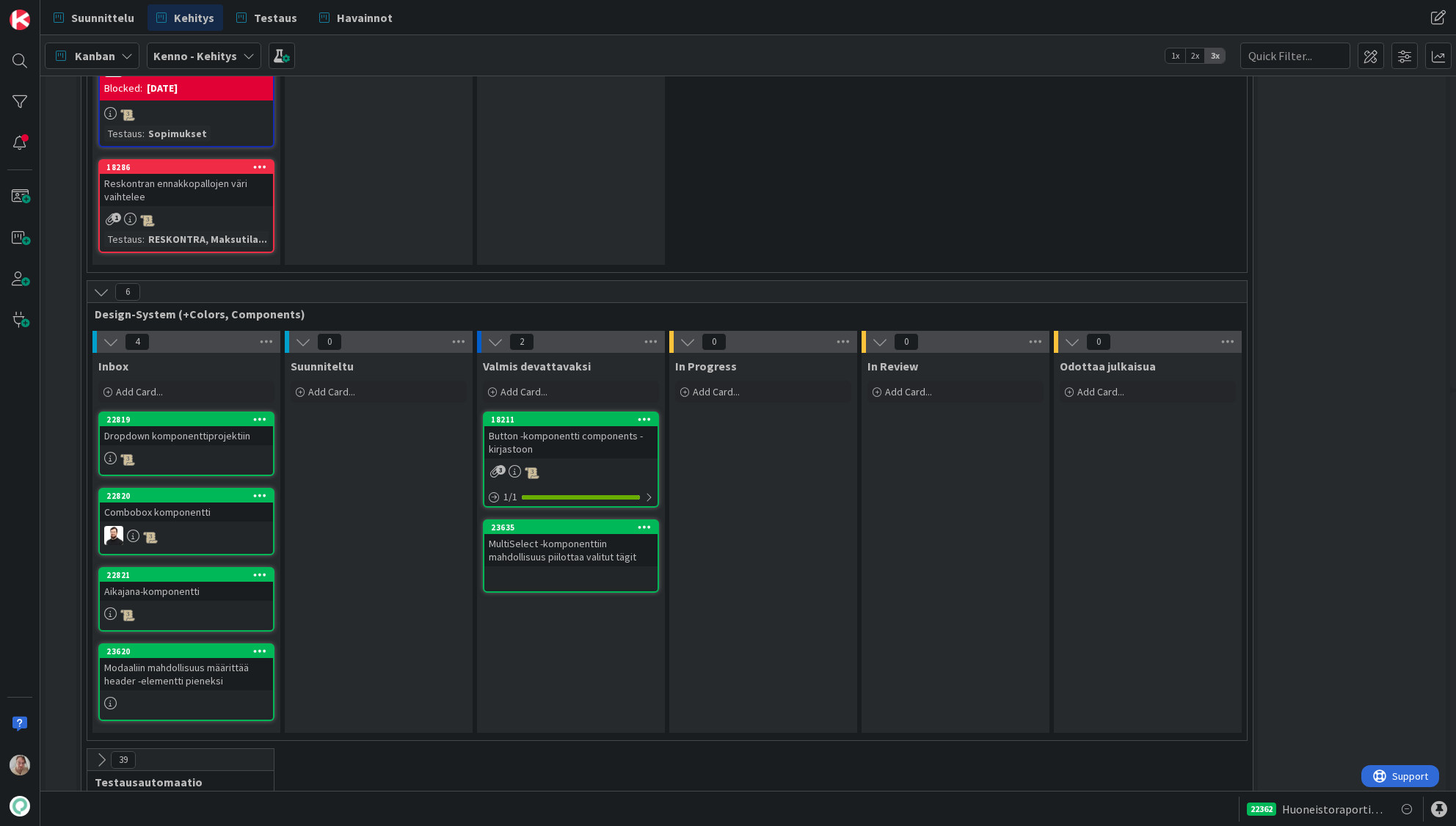
click at [572, 534] on div "MultiSelect -komponenttiin mahdollisuus piilottaa valitut tägit" at bounding box center [571, 550] width 173 height 32
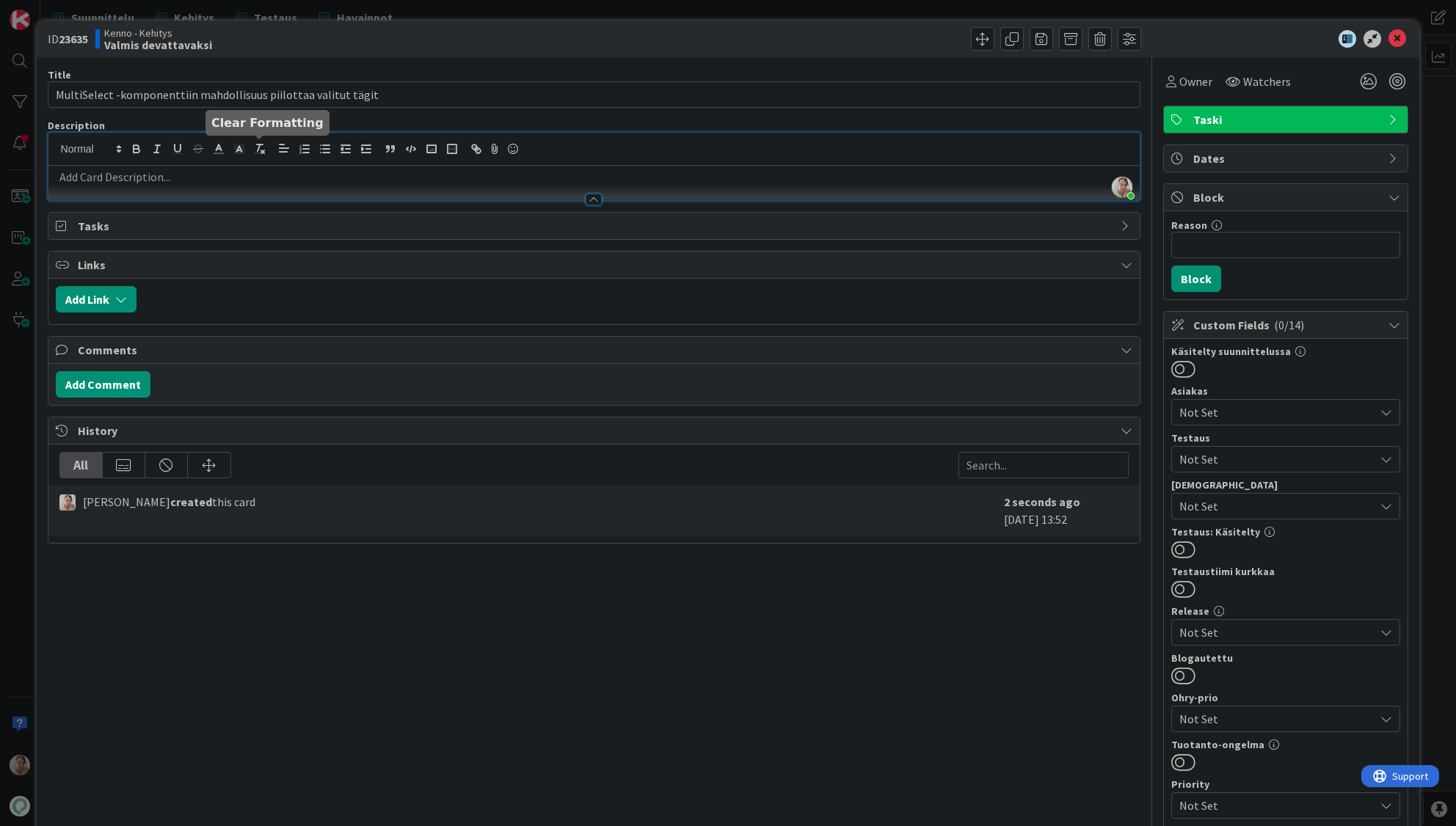
click at [268, 144] on div "[PERSON_NAME] joined 6 m ago" at bounding box center [595, 166] width 1092 height 68
drag, startPoint x: 250, startPoint y: 159, endPoint x: 254, endPoint y: 171, distance: 12.6
click at [250, 161] on div at bounding box center [595, 149] width 1092 height 33
click at [253, 174] on p at bounding box center [595, 177] width 1077 height 17
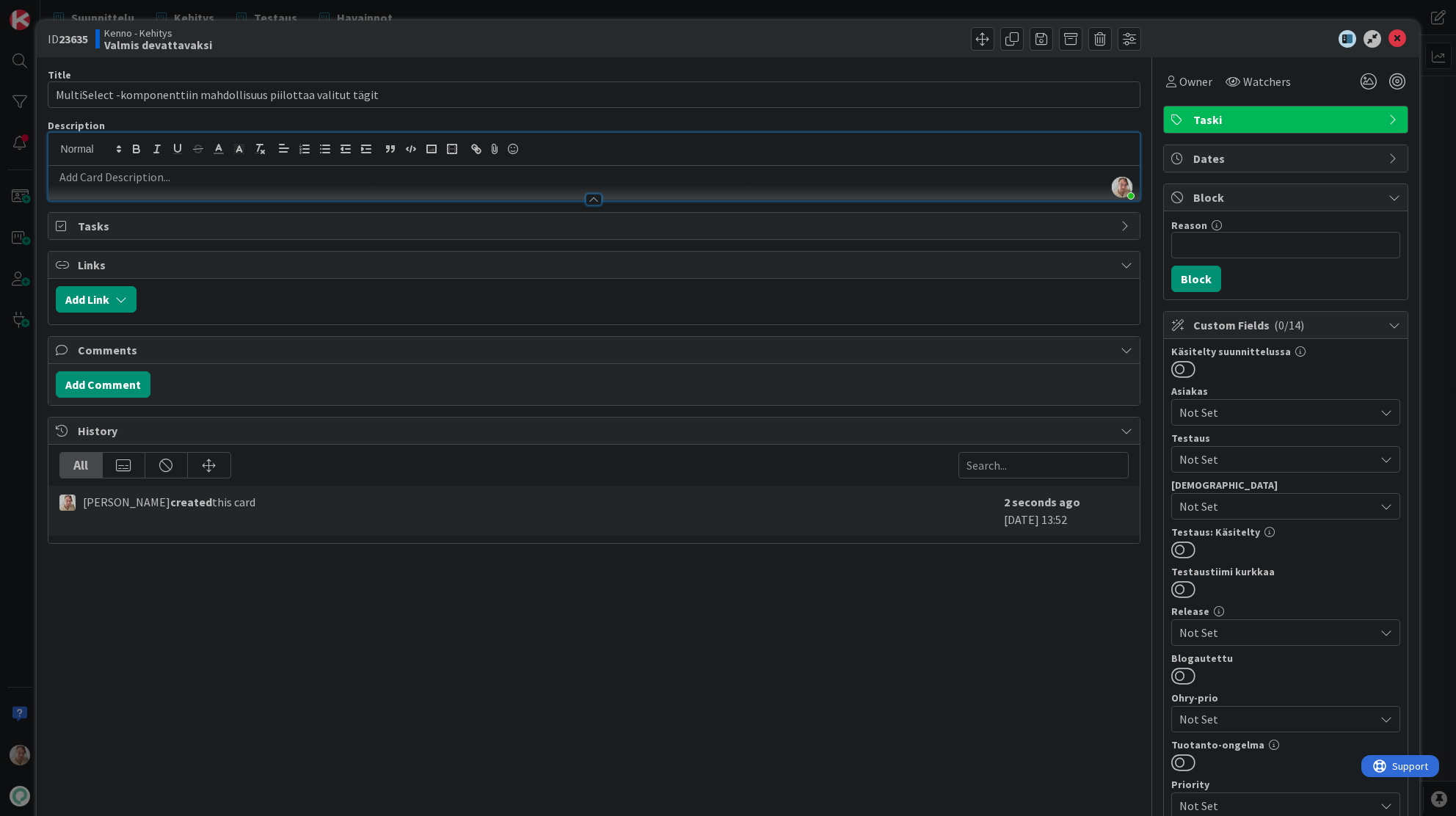
click at [197, 176] on p at bounding box center [595, 177] width 1077 height 17
paste div
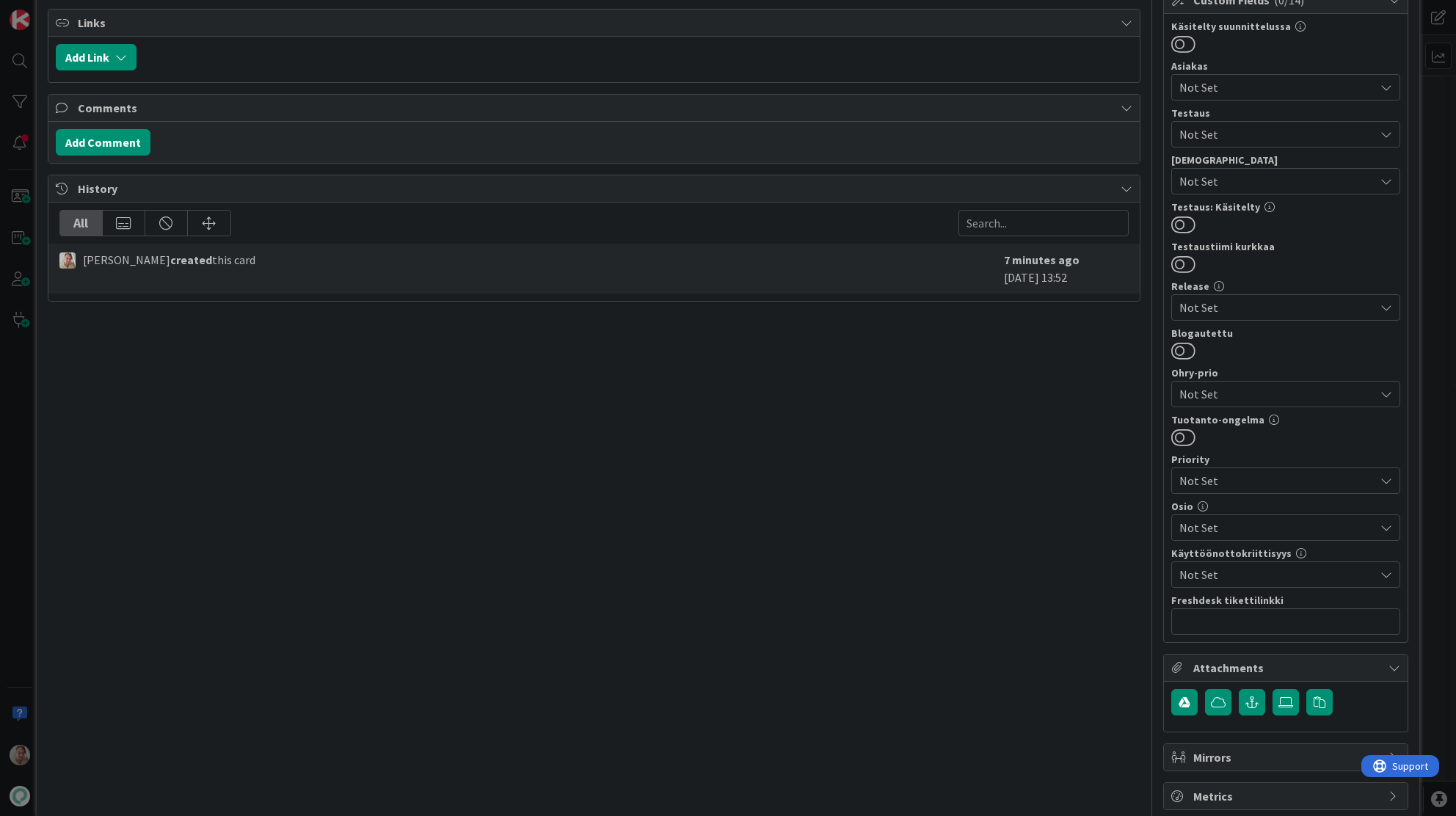
scroll to position [351, 0]
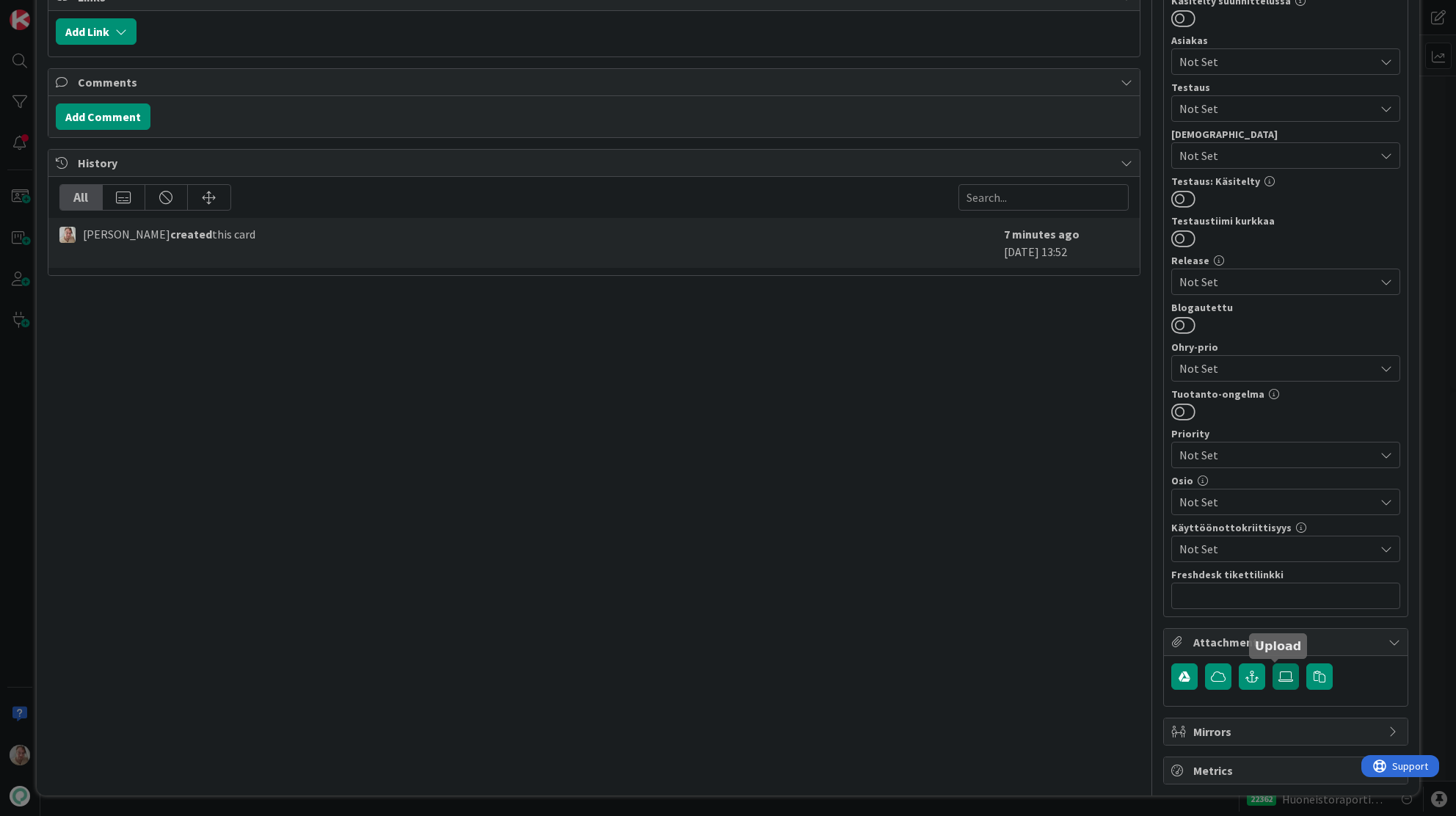
click at [1279, 592] on icon at bounding box center [1286, 677] width 15 height 12
click at [1273, 592] on input "file" at bounding box center [1273, 663] width 0 height 0
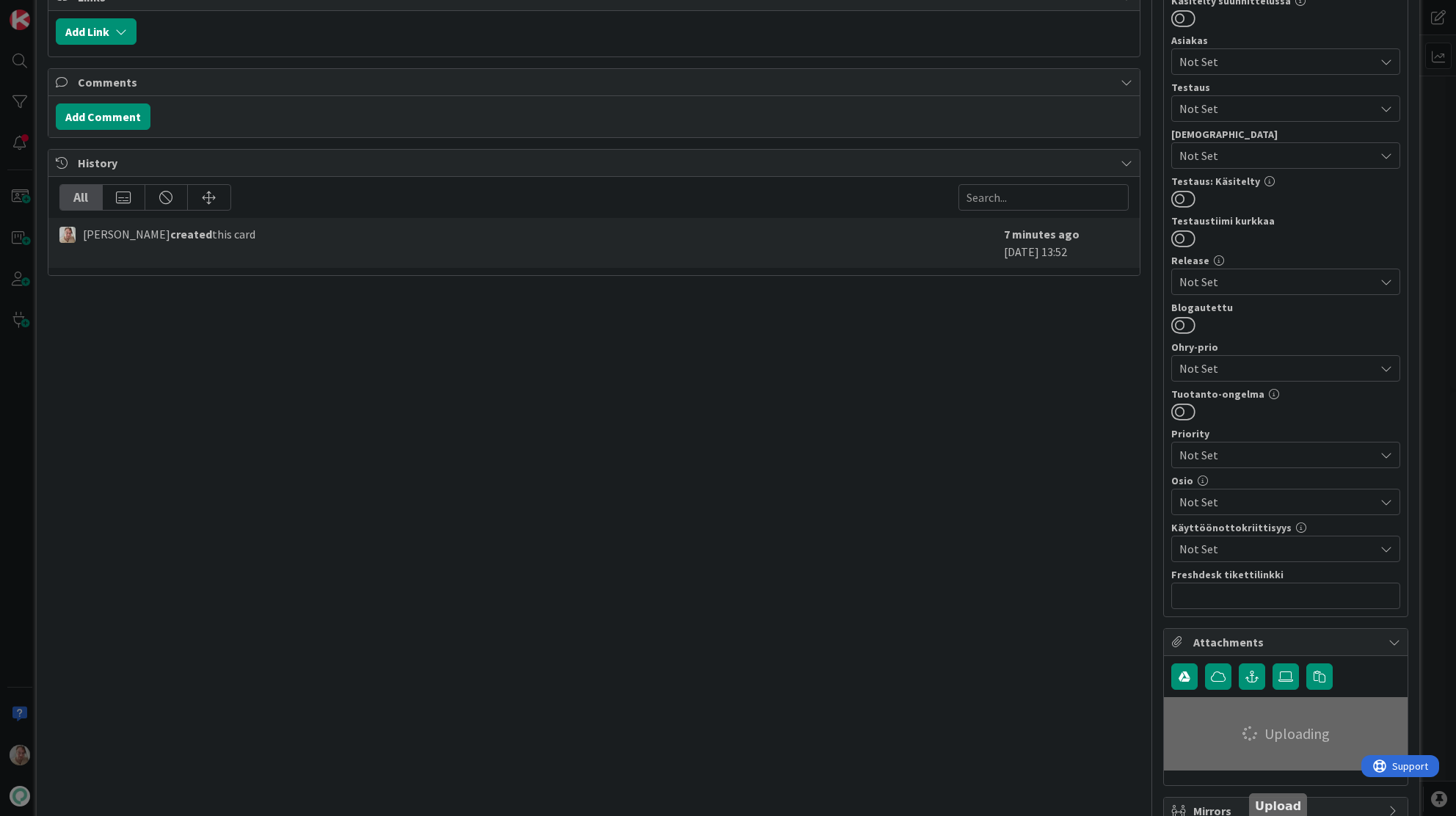
scroll to position [0, 0]
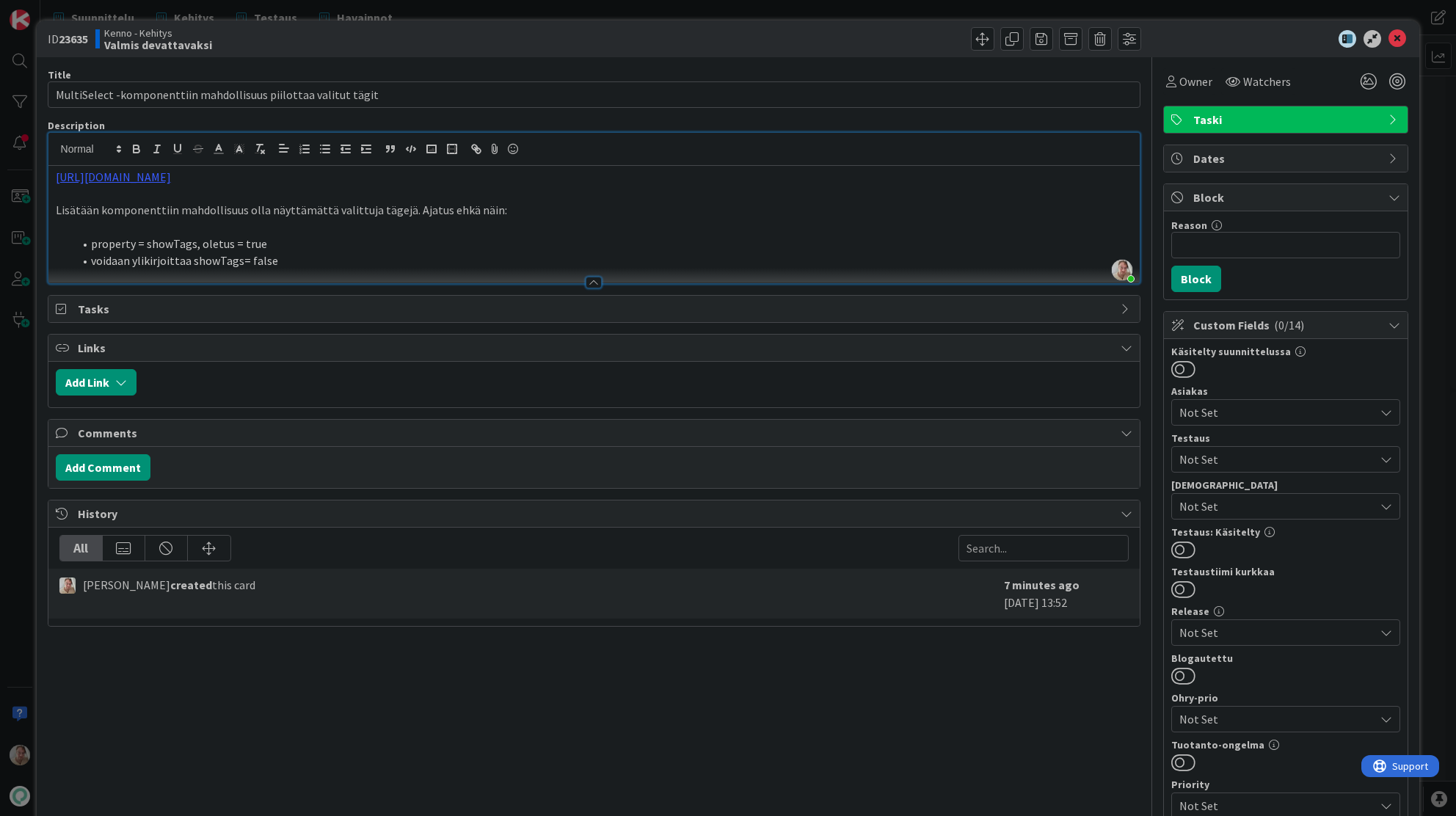
drag, startPoint x: 317, startPoint y: 259, endPoint x: 351, endPoint y: 262, distance: 34.1
click at [318, 259] on li "voidaan ylikirjoittaa showTags= false" at bounding box center [603, 261] width 1060 height 17
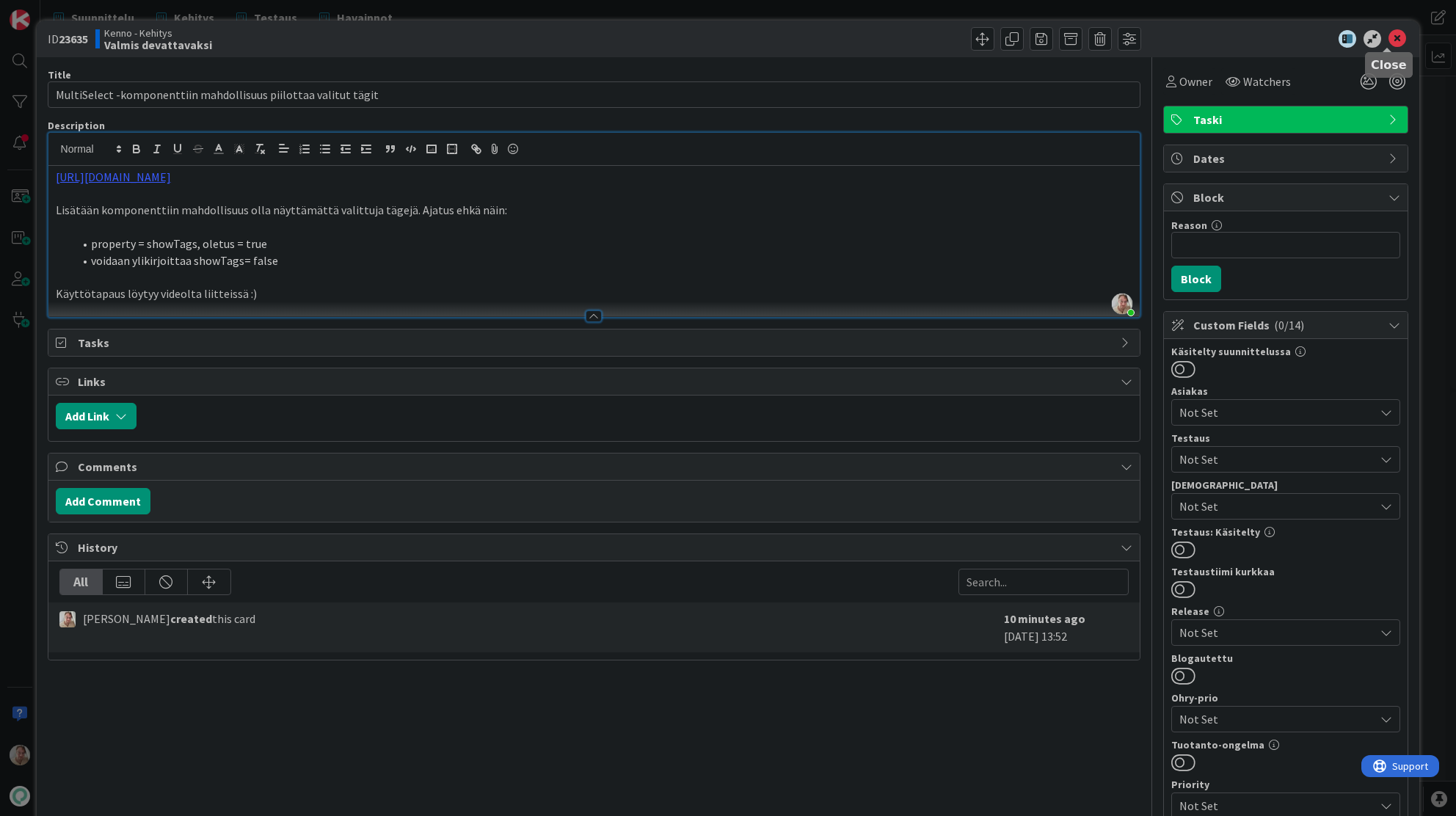
click at [1388, 34] on icon at bounding box center [1397, 39] width 18 height 18
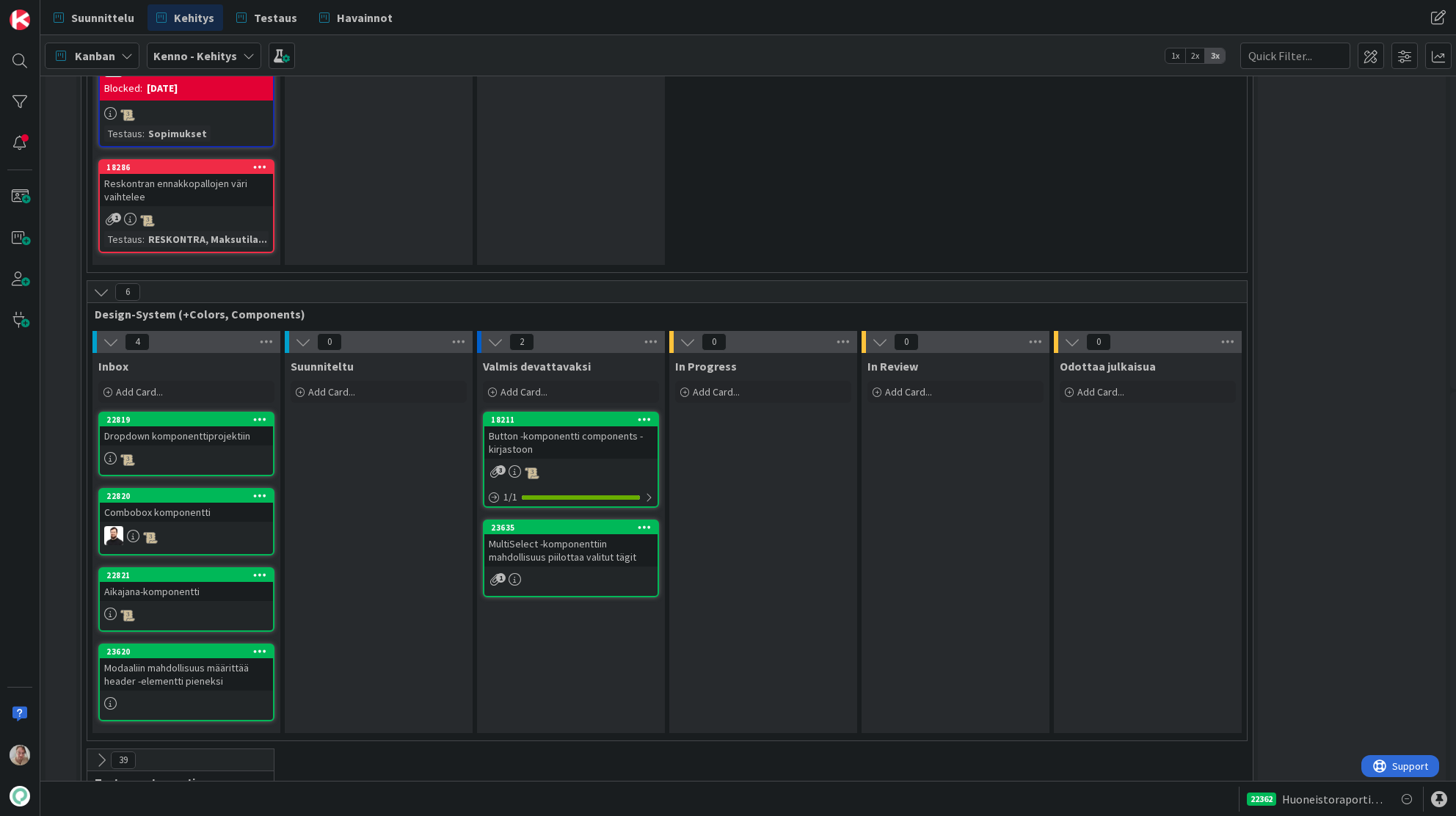
click at [1384, 34] on div "Suunnittelu Kehitys Testaus Havainnot Suunnittelu Kehitys Testaus Havainnot" at bounding box center [748, 17] width 1416 height 35
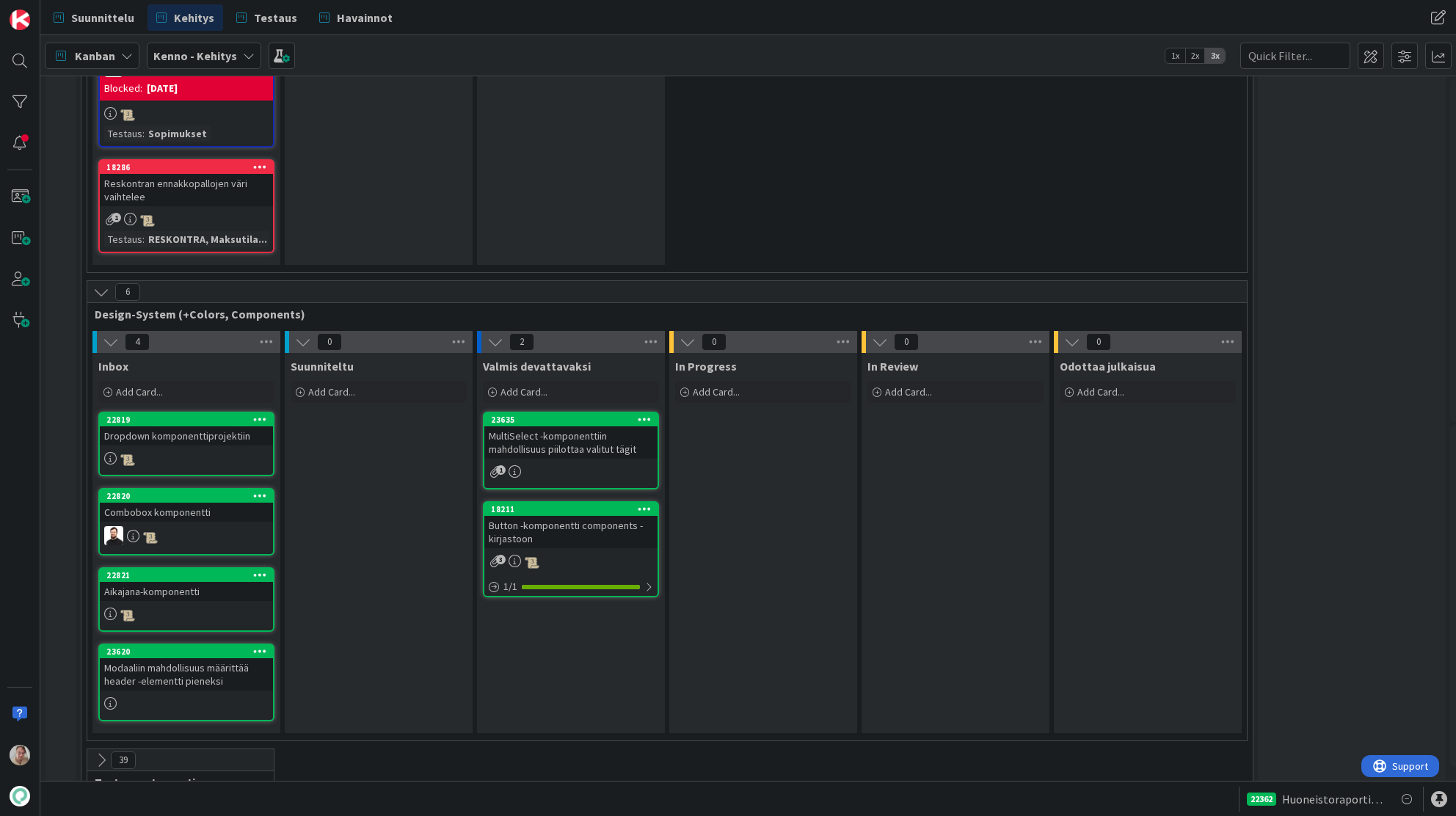
drag, startPoint x: 546, startPoint y: 534, endPoint x: 1434, endPoint y: 420, distance: 895.3
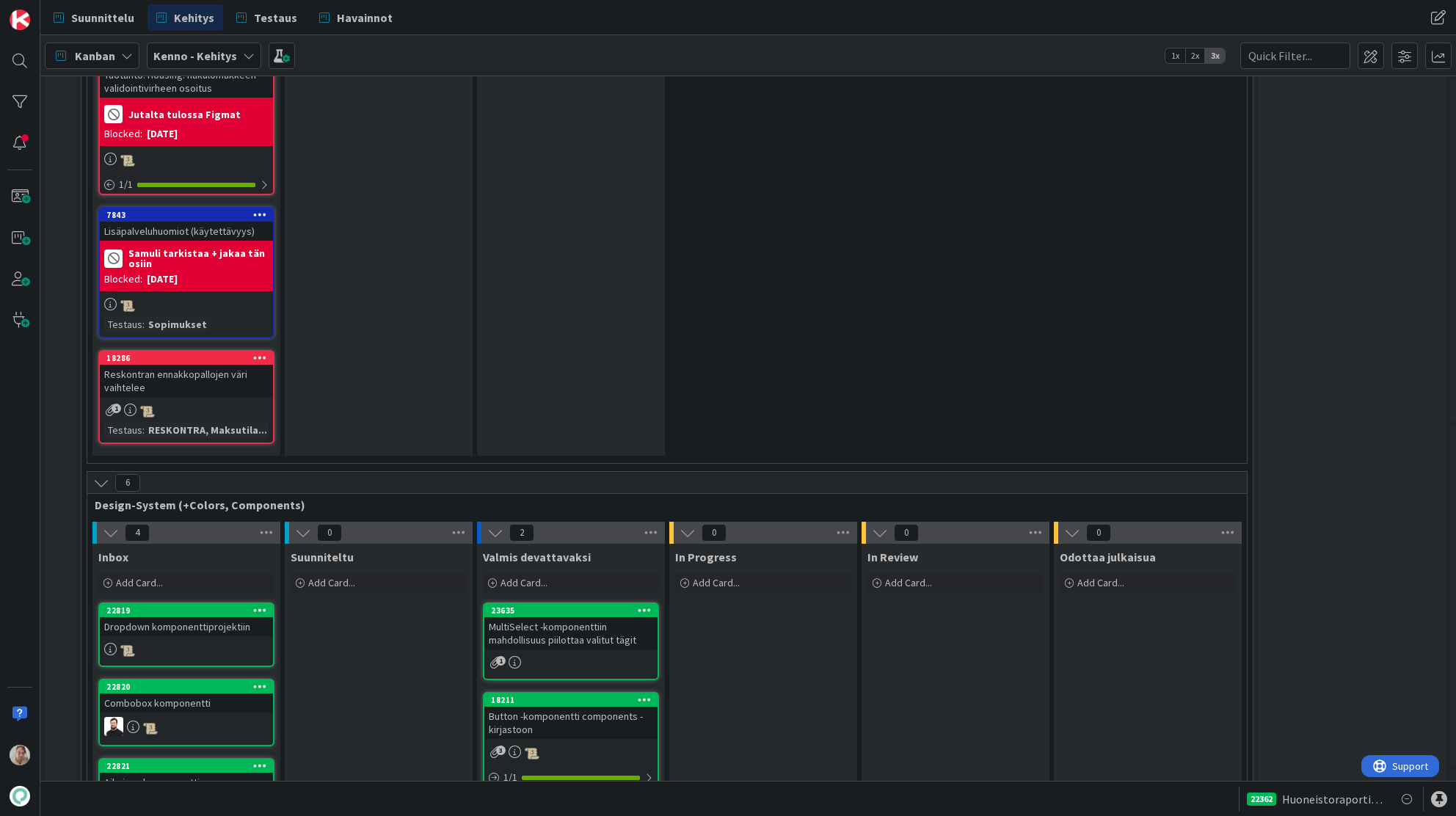
scroll to position [6129, 0]
